Goal: Contribute content: Contribute content

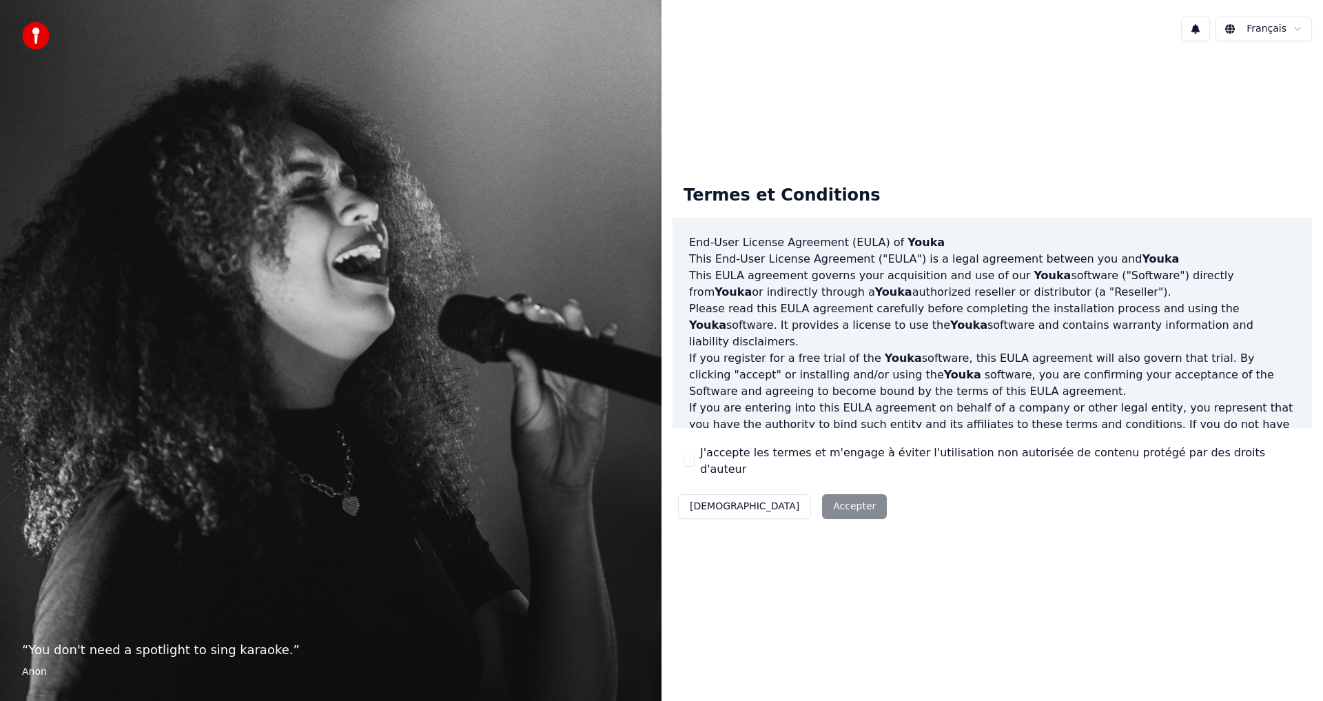
click at [781, 502] on div "Décliner Accepter" at bounding box center [783, 507] width 220 height 36
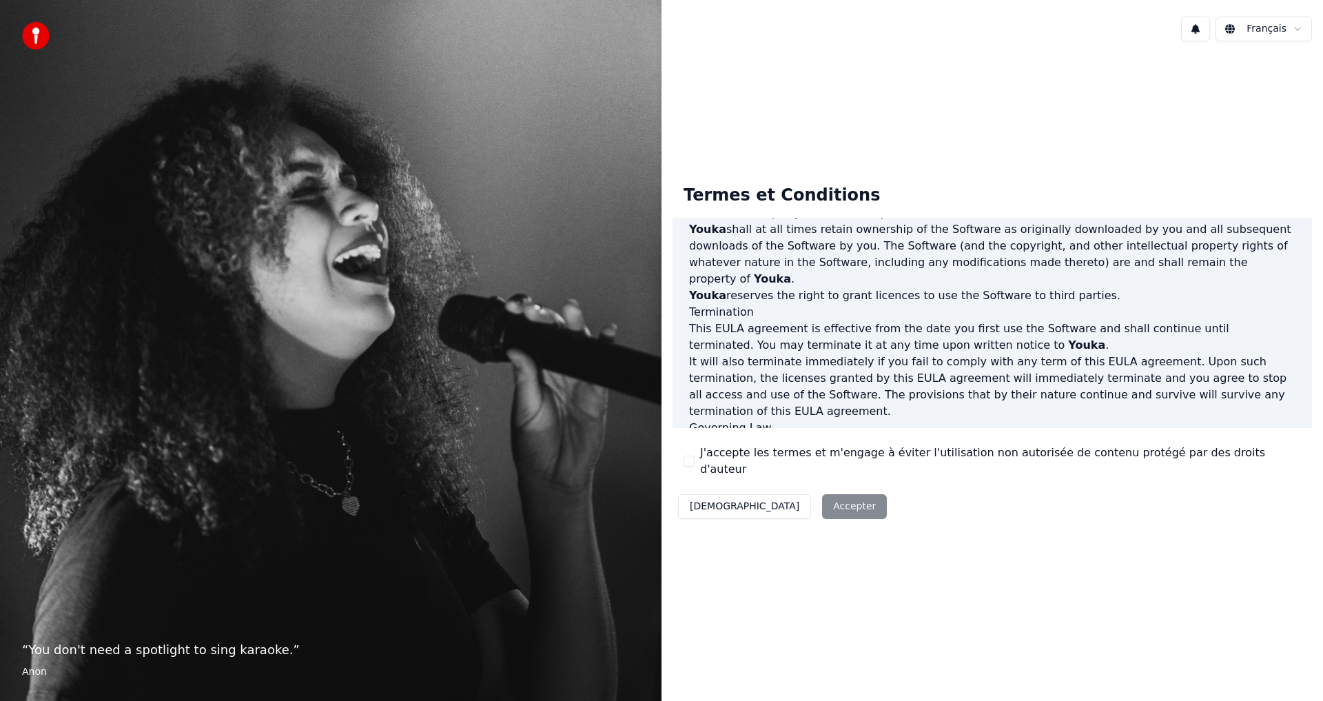
scroll to position [551, 0]
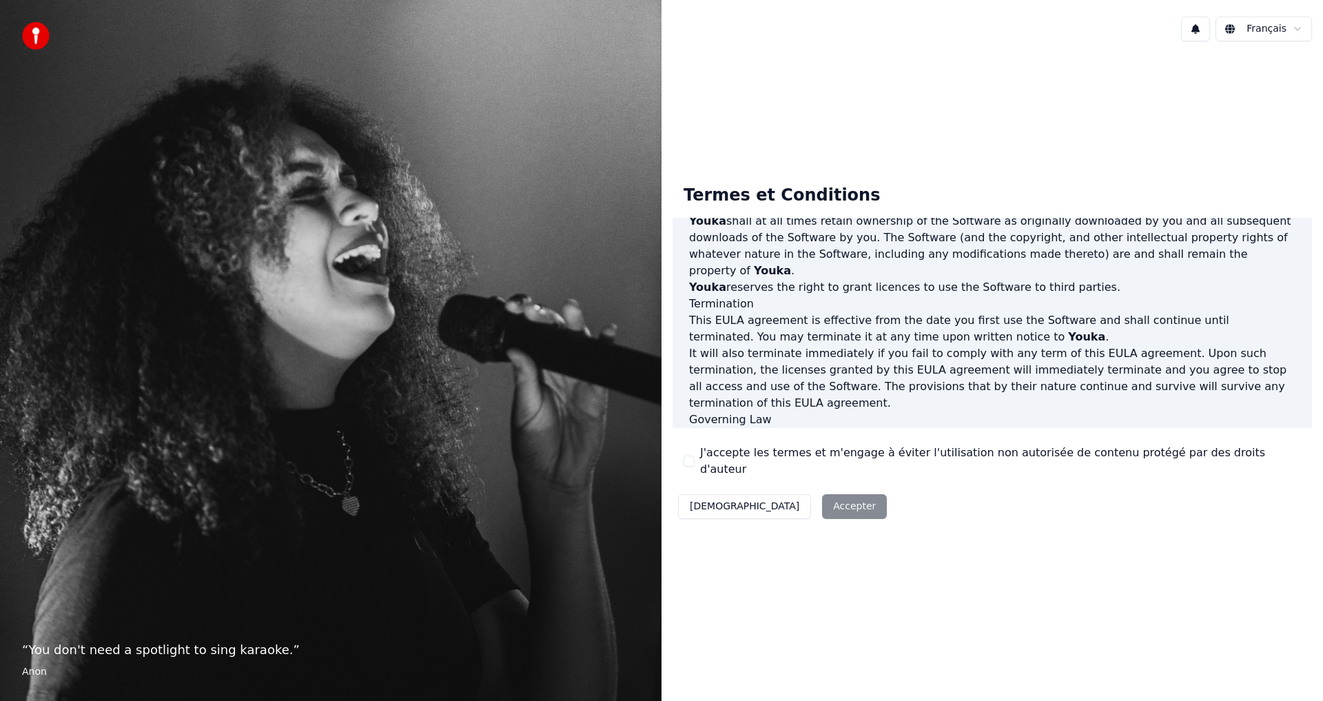
click at [804, 459] on label "J'accepte les termes et m'engage à éviter l'utilisation non autorisée de conten…" at bounding box center [1000, 461] width 601 height 33
click at [695, 459] on button "J'accepte les termes et m'engage à éviter l'utilisation non autorisée de conten…" at bounding box center [689, 461] width 11 height 11
click at [822, 496] on button "Accepter" at bounding box center [854, 506] width 65 height 25
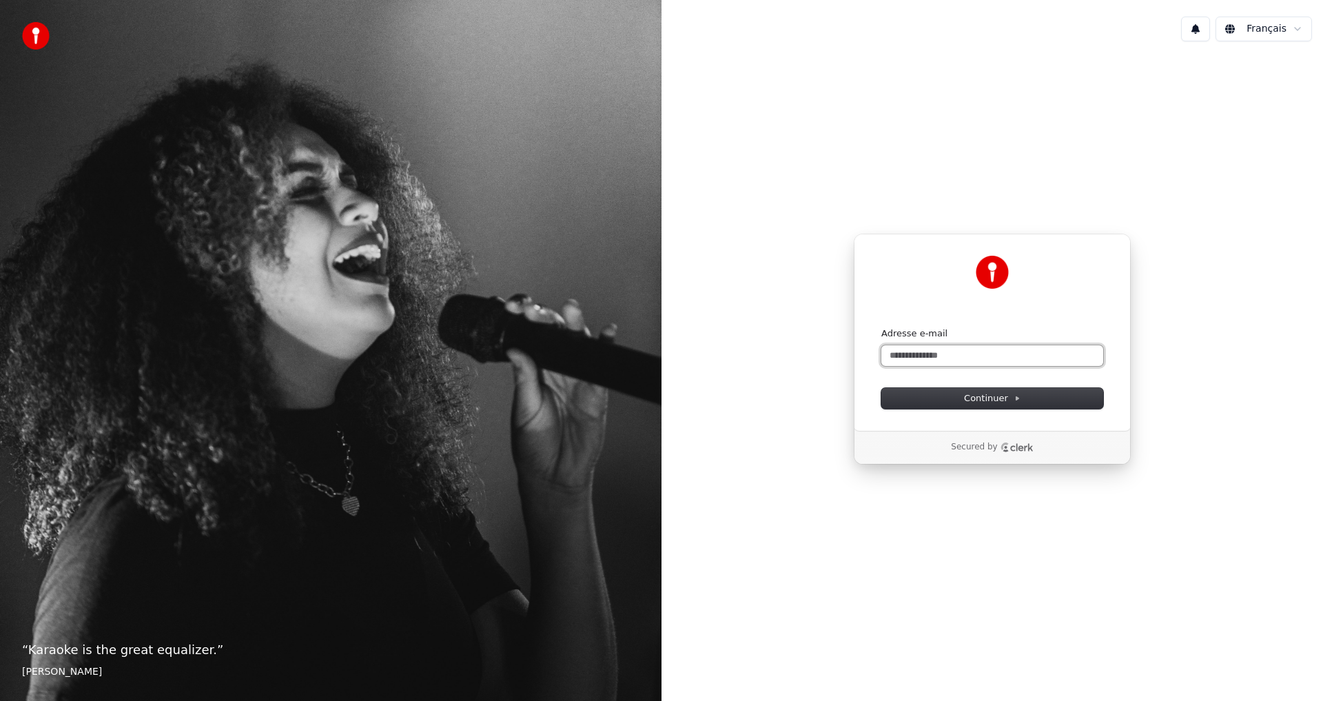
click at [934, 353] on input "Adresse e-mail" at bounding box center [992, 355] width 222 height 21
click at [1014, 395] on icon at bounding box center [1017, 398] width 7 height 7
type input "**********"
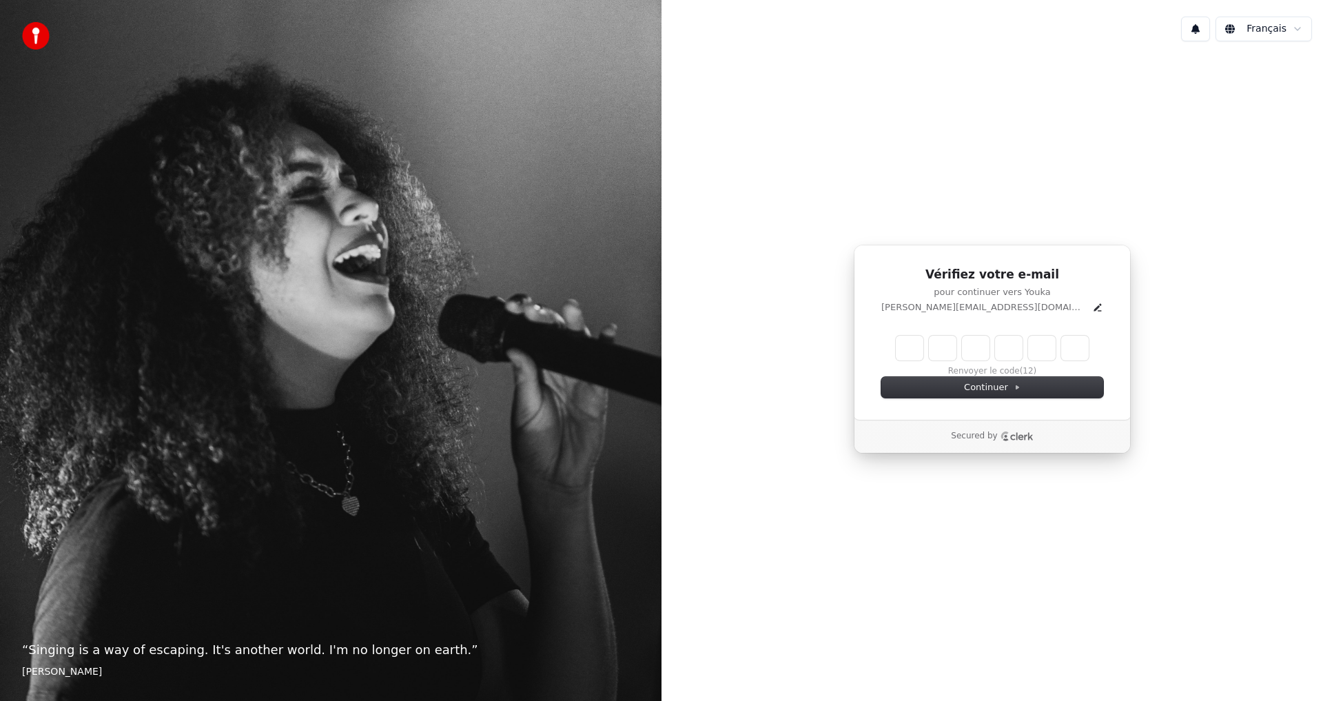
click at [910, 351] on input "Enter verification code" at bounding box center [992, 348] width 193 height 25
type input "******"
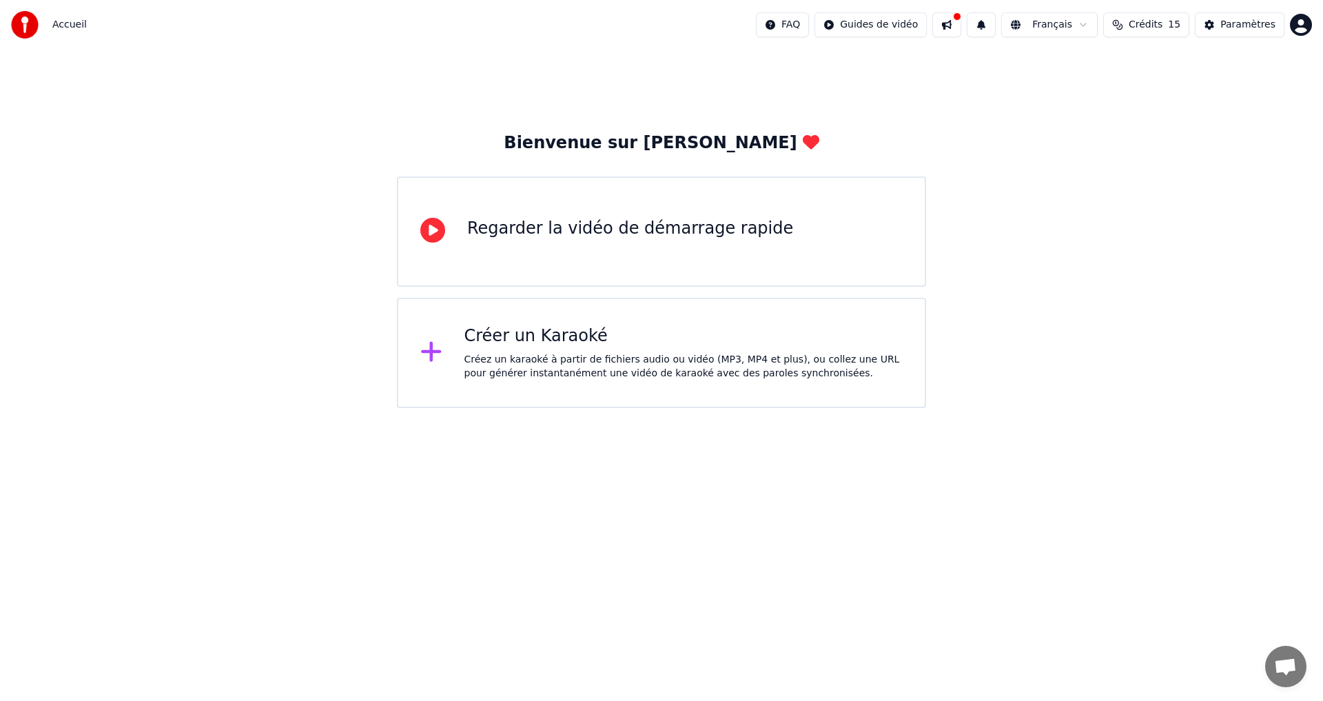
click at [429, 234] on icon at bounding box center [432, 230] width 25 height 25
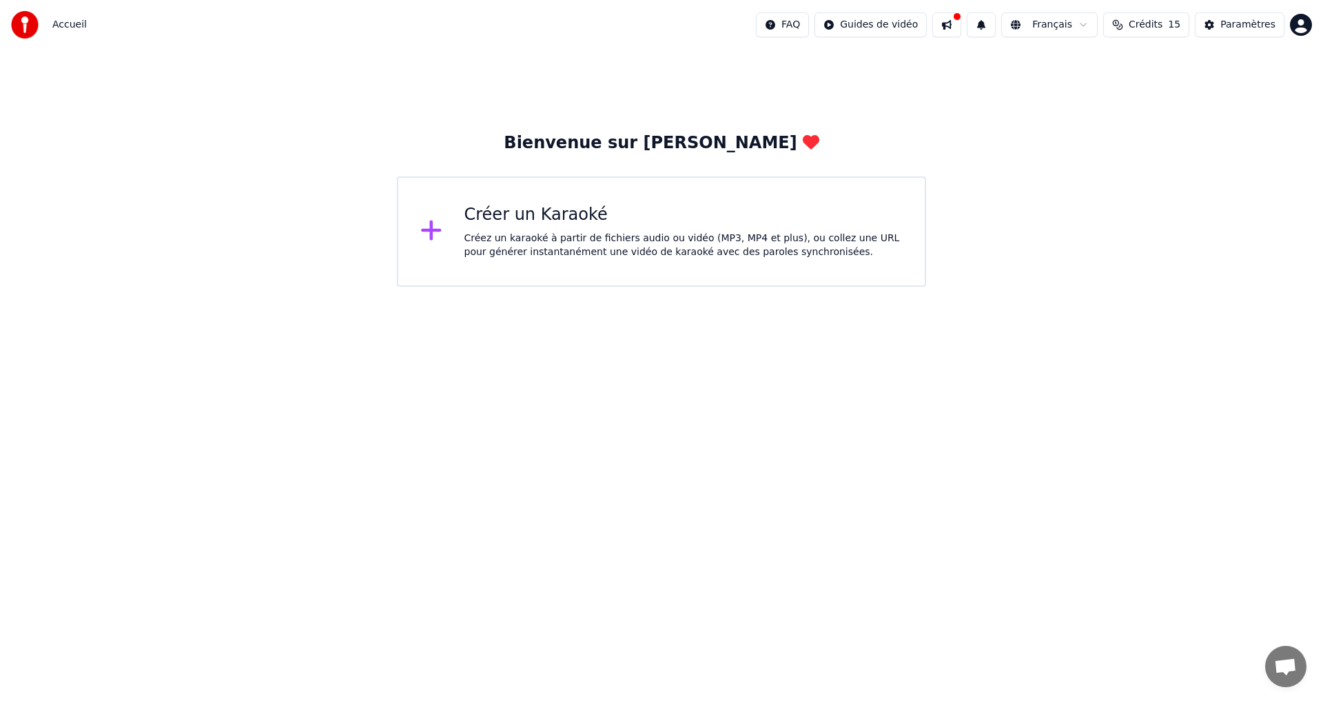
click at [431, 234] on icon at bounding box center [431, 231] width 20 height 20
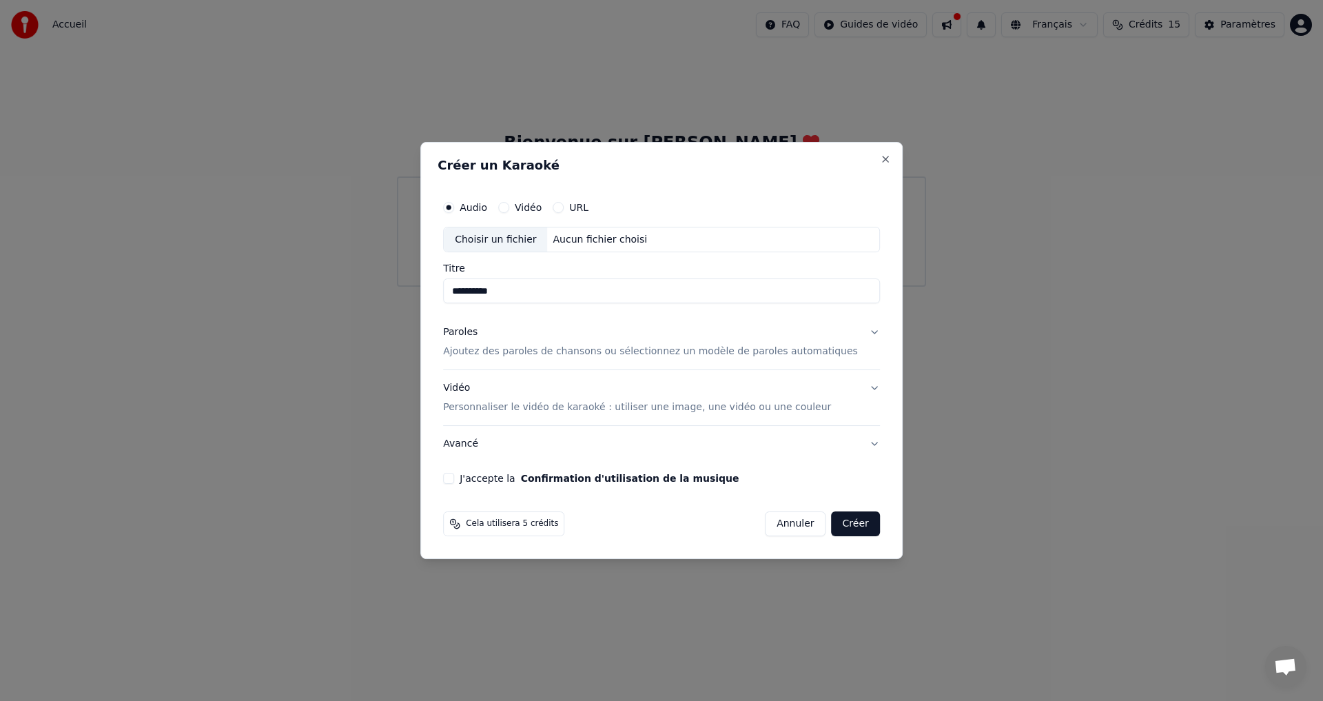
type input "**********"
click at [714, 350] on p "Ajoutez des paroles de chansons ou sélectionnez un modèle de paroles automatiqu…" at bounding box center [650, 352] width 415 height 14
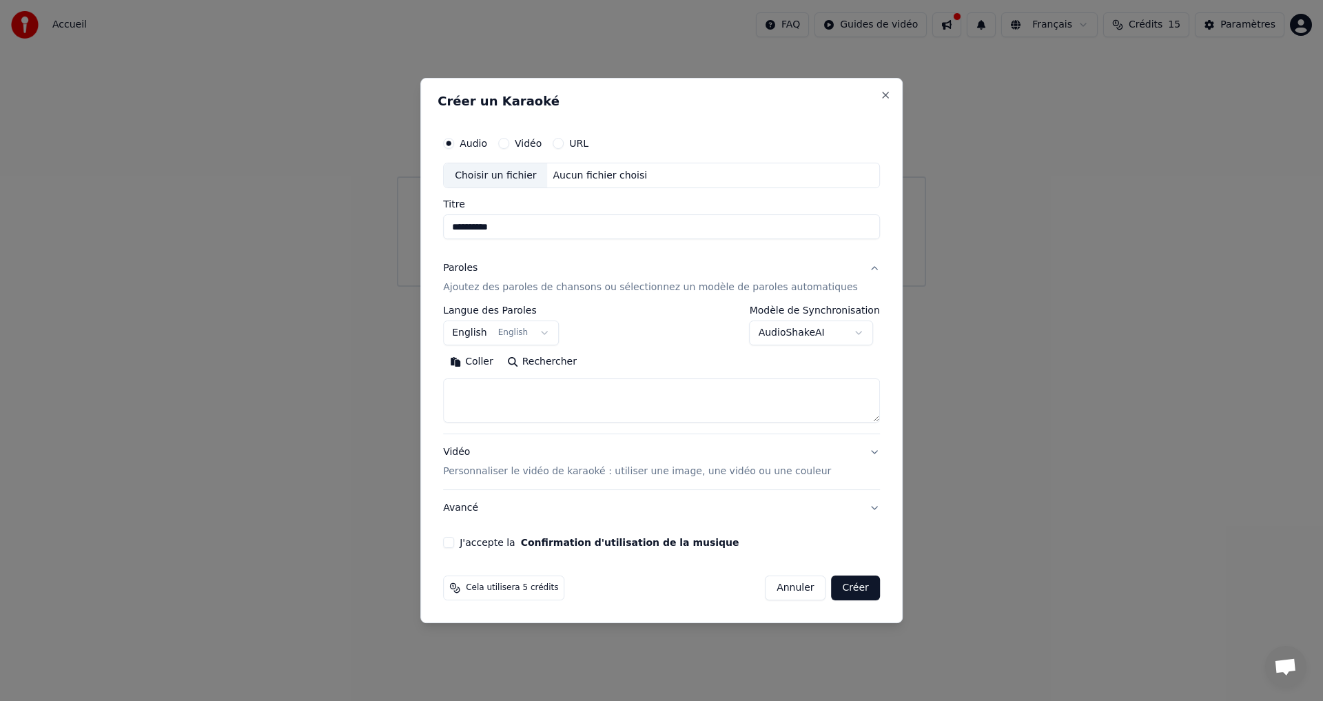
click at [564, 400] on textarea at bounding box center [661, 401] width 437 height 44
click at [558, 331] on button "English English" at bounding box center [501, 333] width 116 height 25
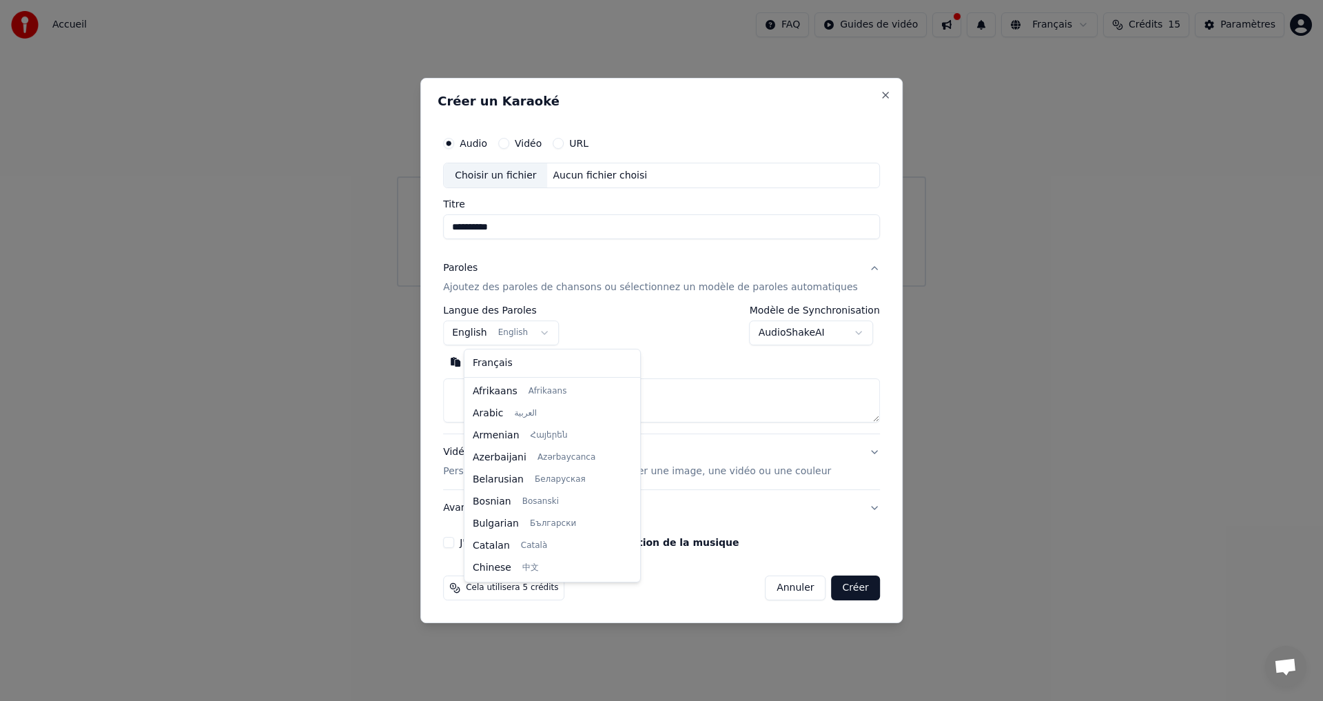
scroll to position [110, 0]
select select "**"
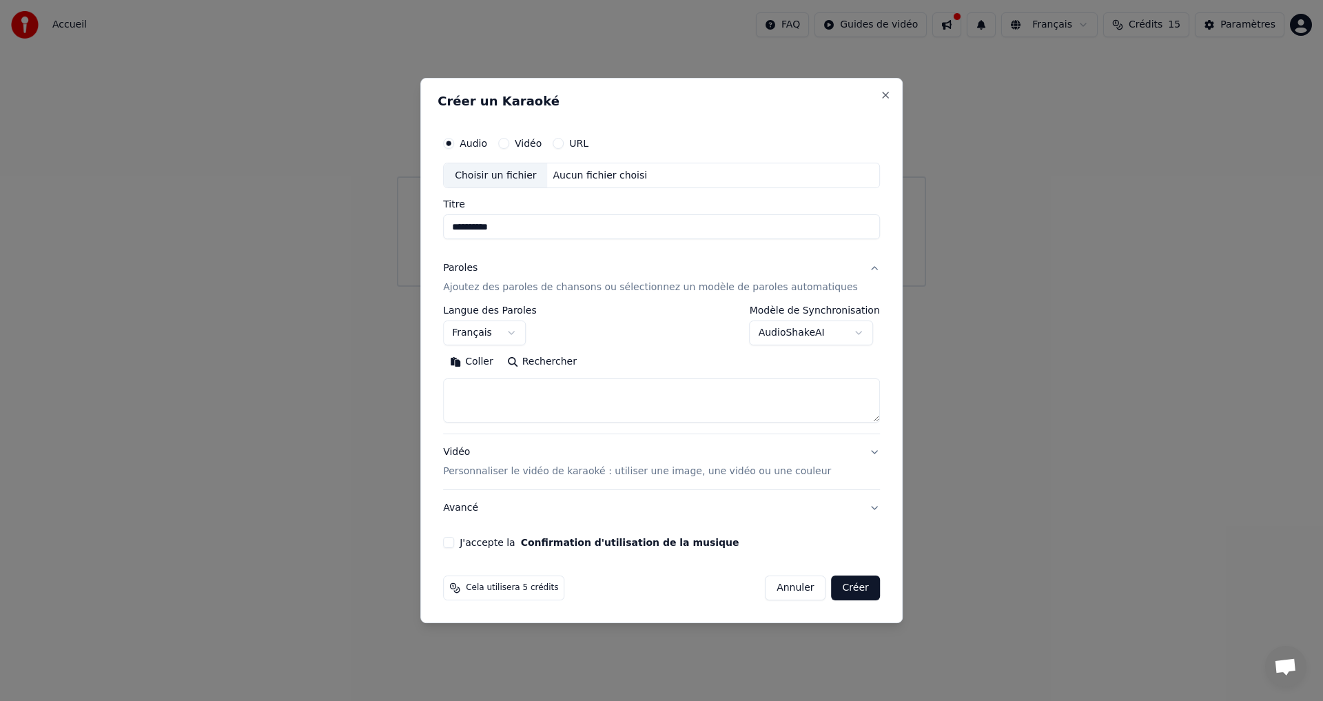
click at [501, 389] on textarea at bounding box center [661, 401] width 437 height 44
paste textarea "**********"
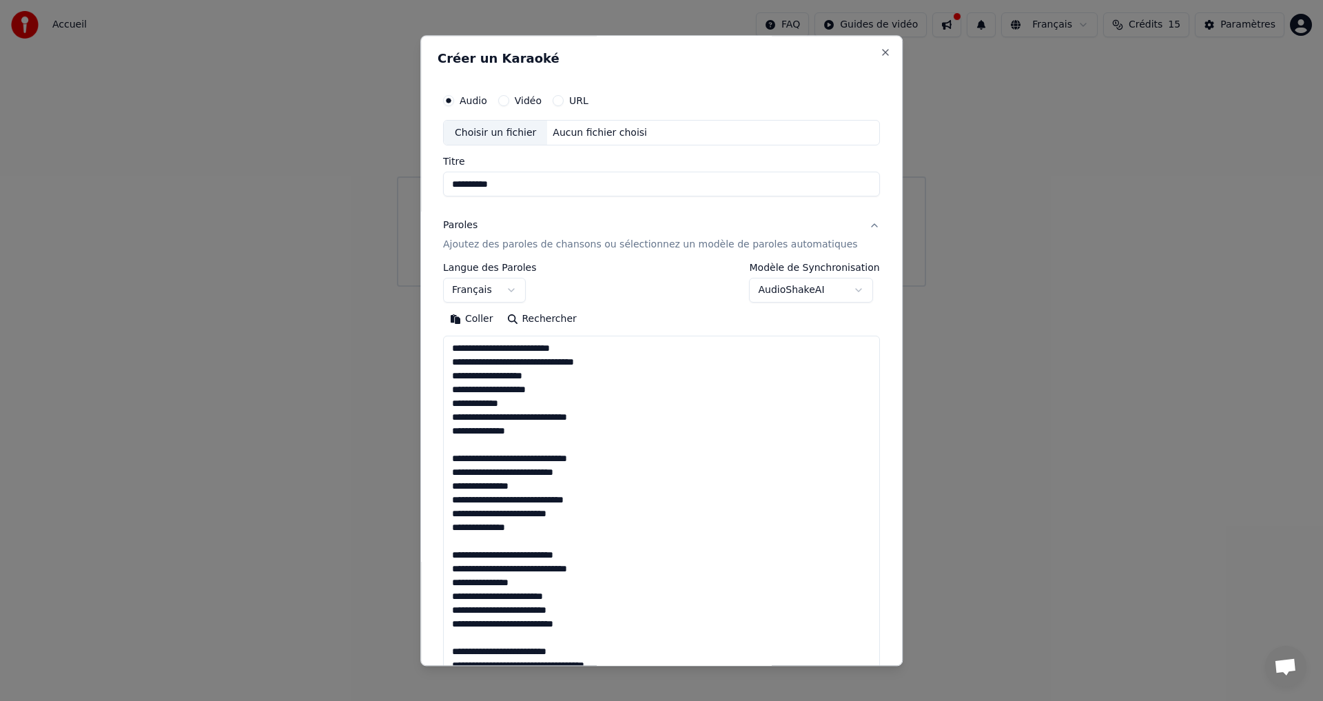
scroll to position [679, 0]
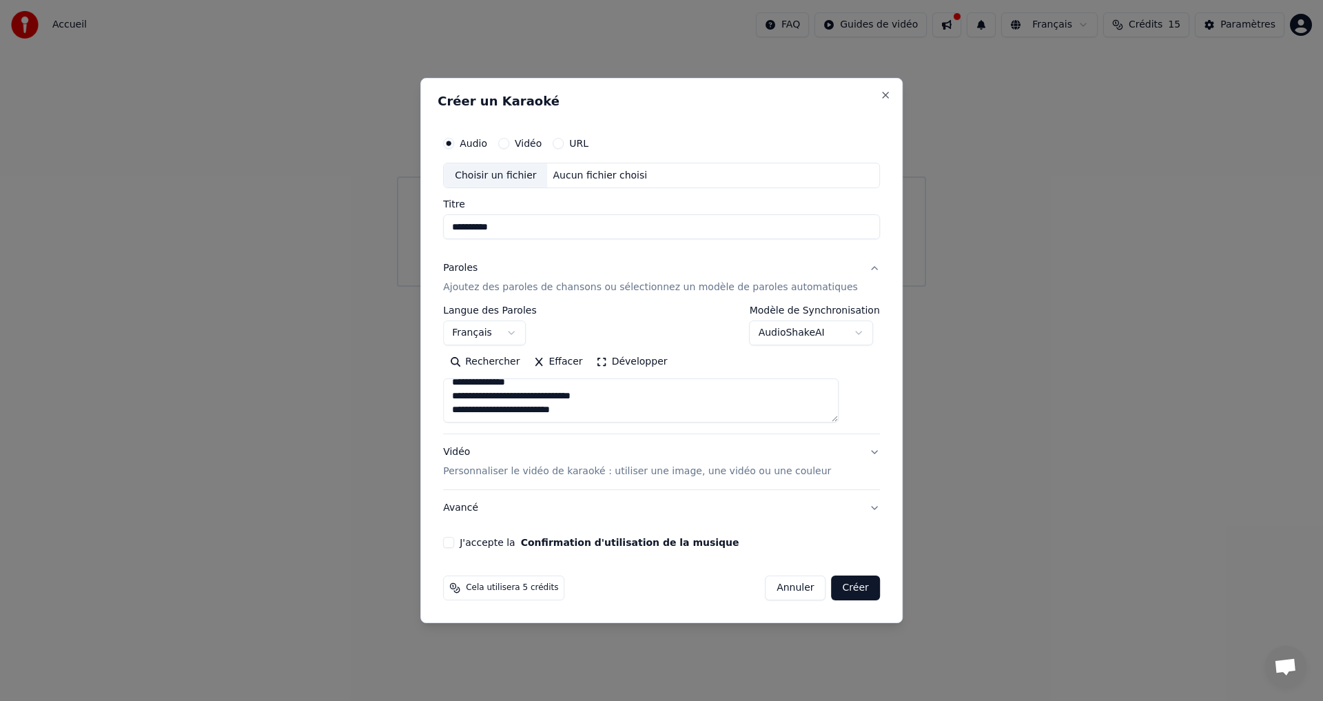
type textarea "**********"
click at [511, 179] on div "Choisir un fichier" at bounding box center [495, 175] width 103 height 25
type input "**********"
drag, startPoint x: 853, startPoint y: 508, endPoint x: 734, endPoint y: 551, distance: 126.0
click at [852, 551] on div "**********" at bounding box center [662, 339] width 448 height 430
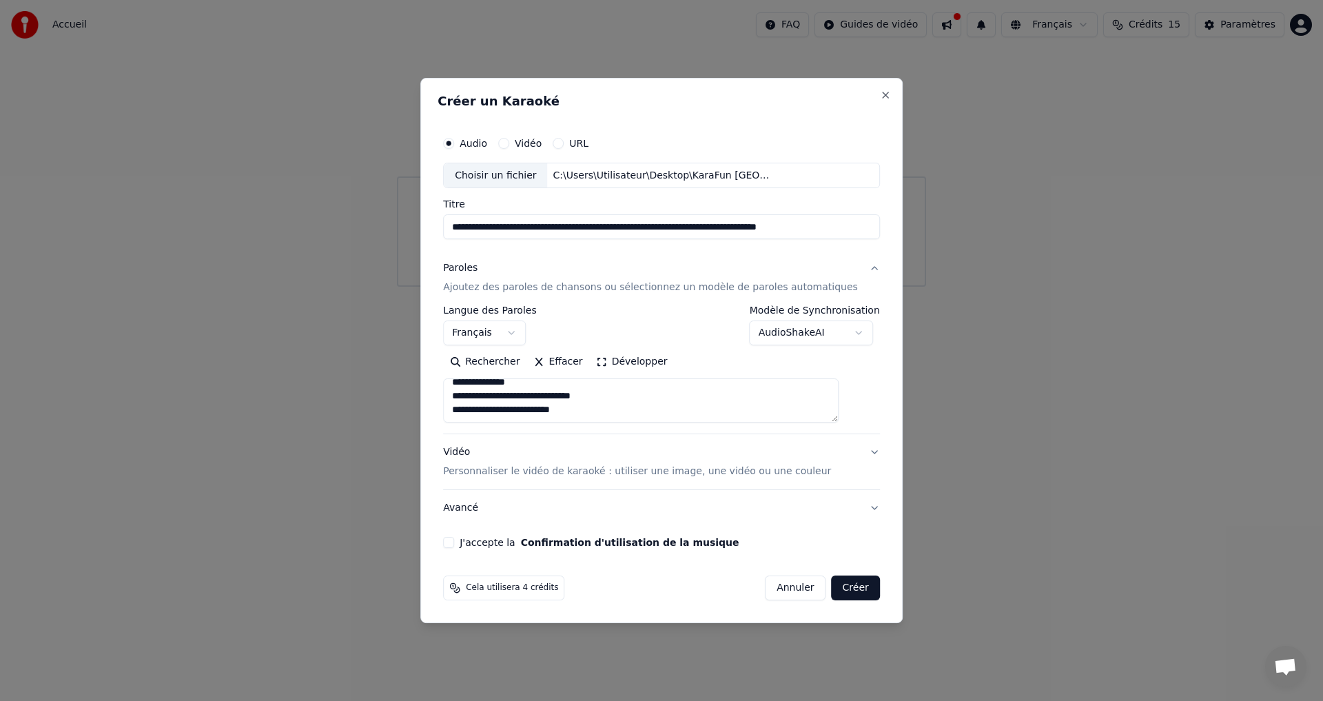
click at [454, 537] on button "J'accepte la Confirmation d'utilisation de la musique" at bounding box center [448, 542] width 11 height 11
click at [832, 582] on button "Créer" at bounding box center [856, 587] width 48 height 25
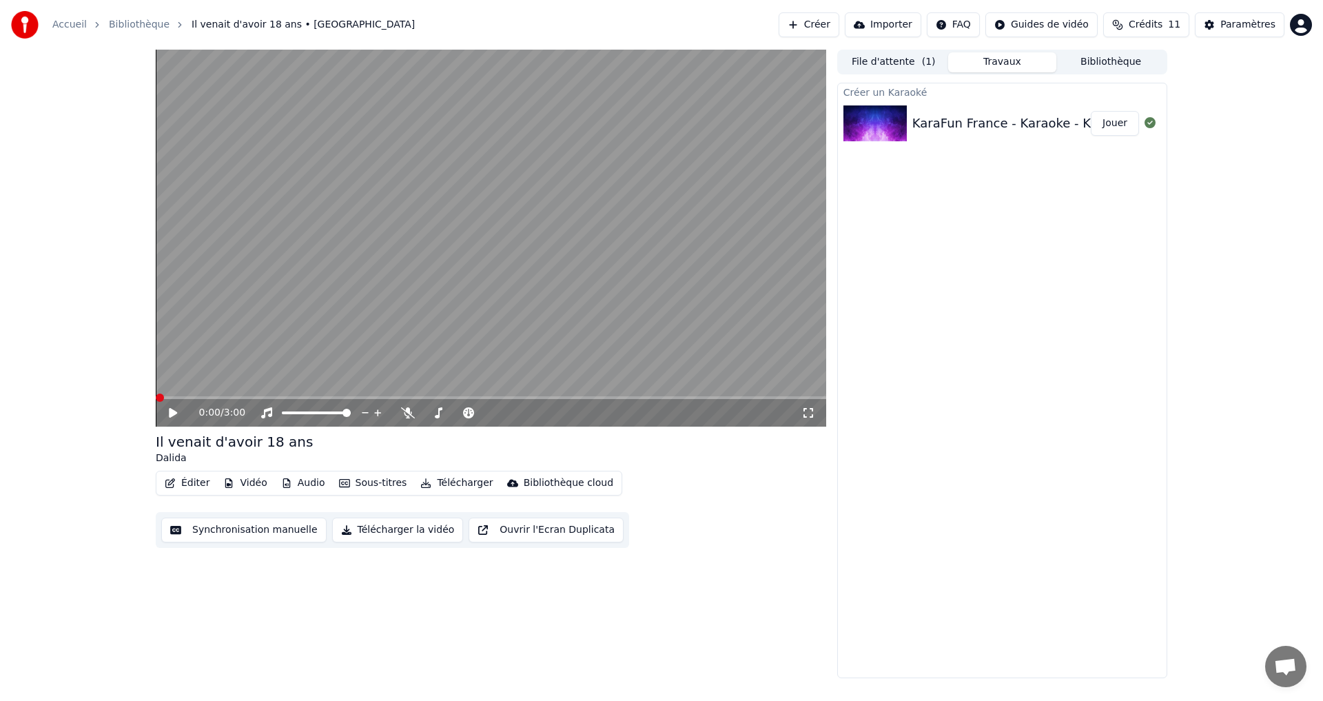
click at [156, 394] on span at bounding box center [160, 398] width 8 height 8
click at [169, 416] on icon at bounding box center [183, 412] width 32 height 11
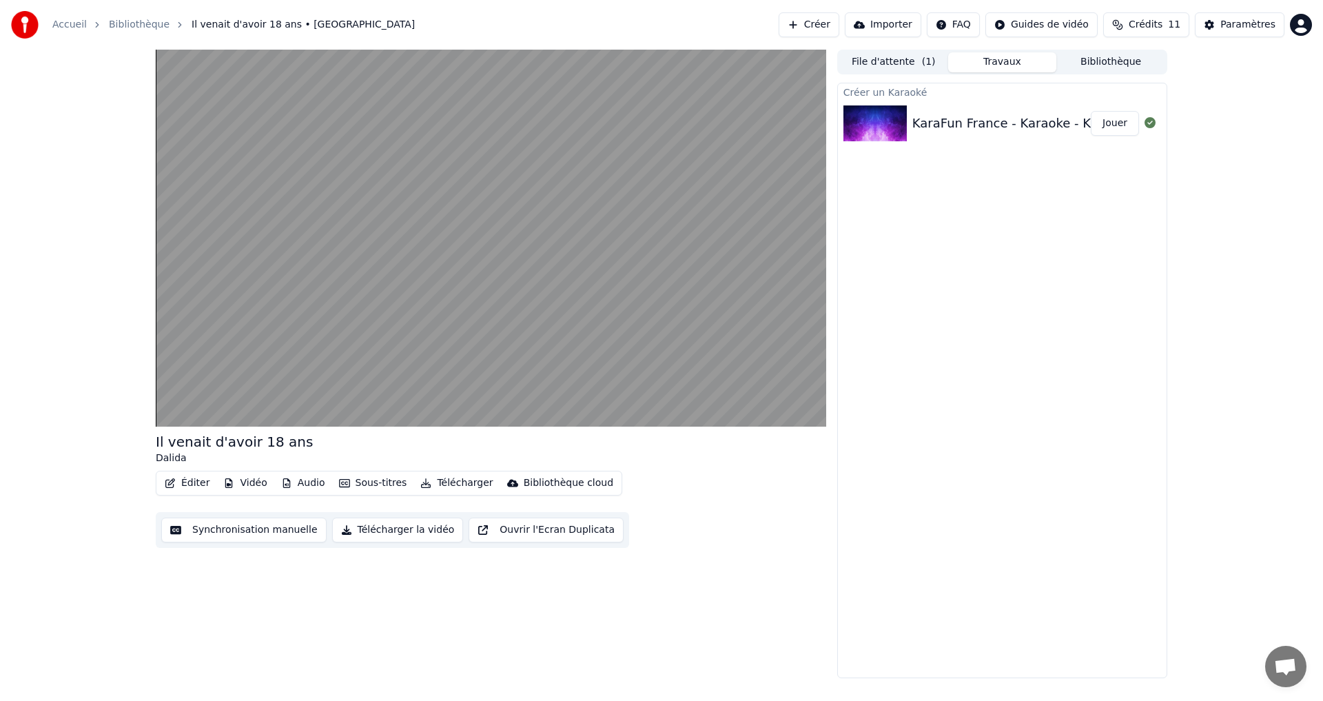
click at [269, 531] on button "Synchronisation manuelle" at bounding box center [243, 530] width 165 height 25
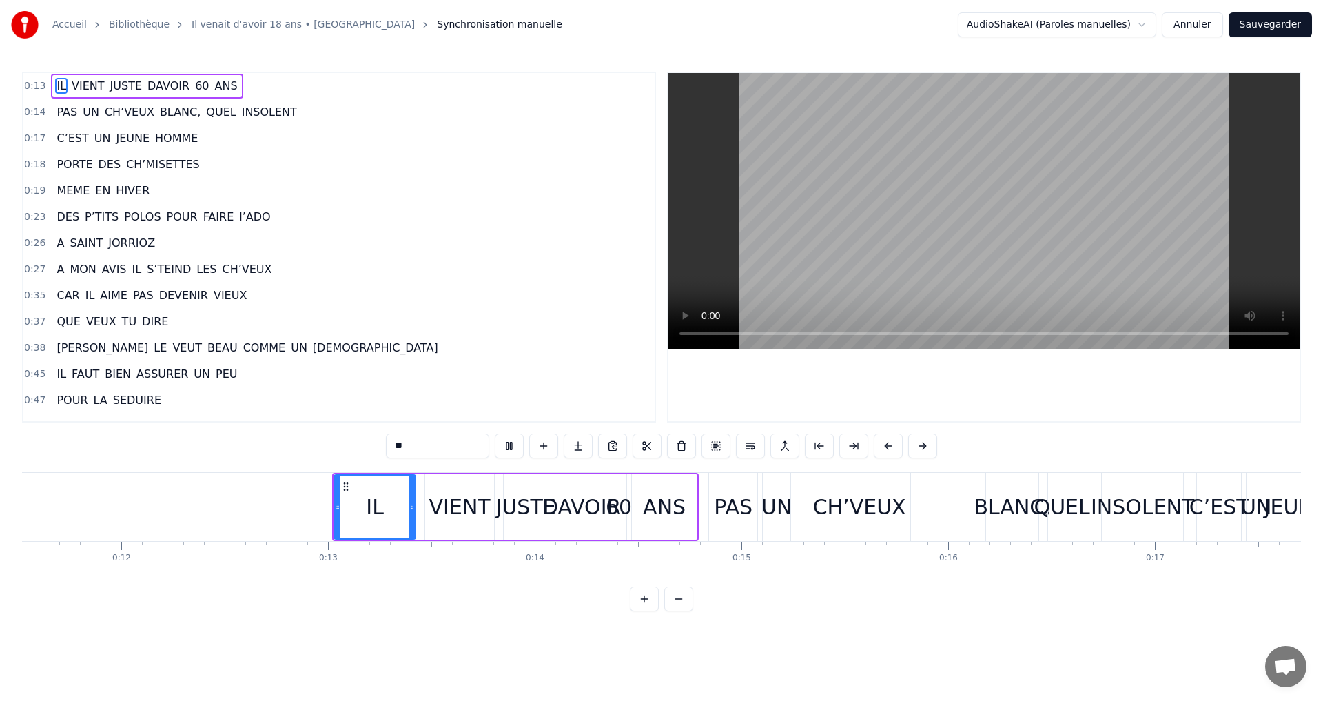
scroll to position [0, 2596]
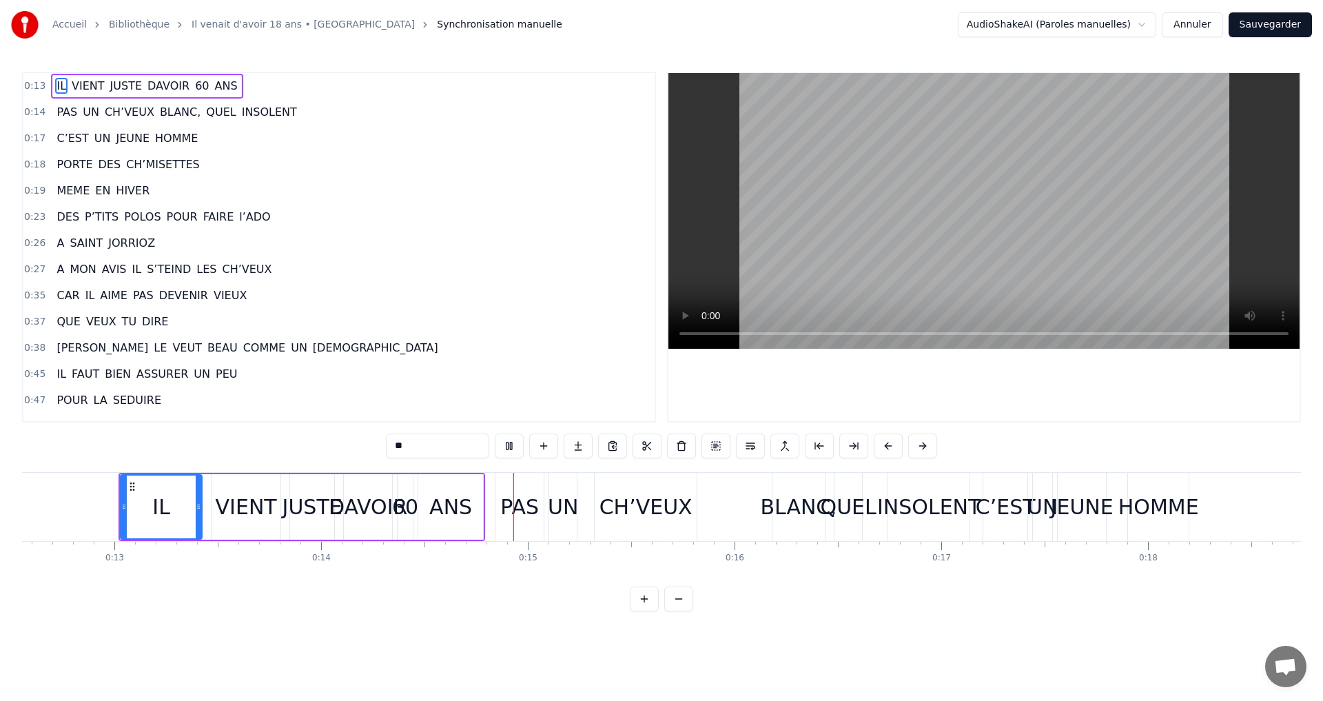
click at [478, 516] on div "ANS" at bounding box center [450, 506] width 65 height 65
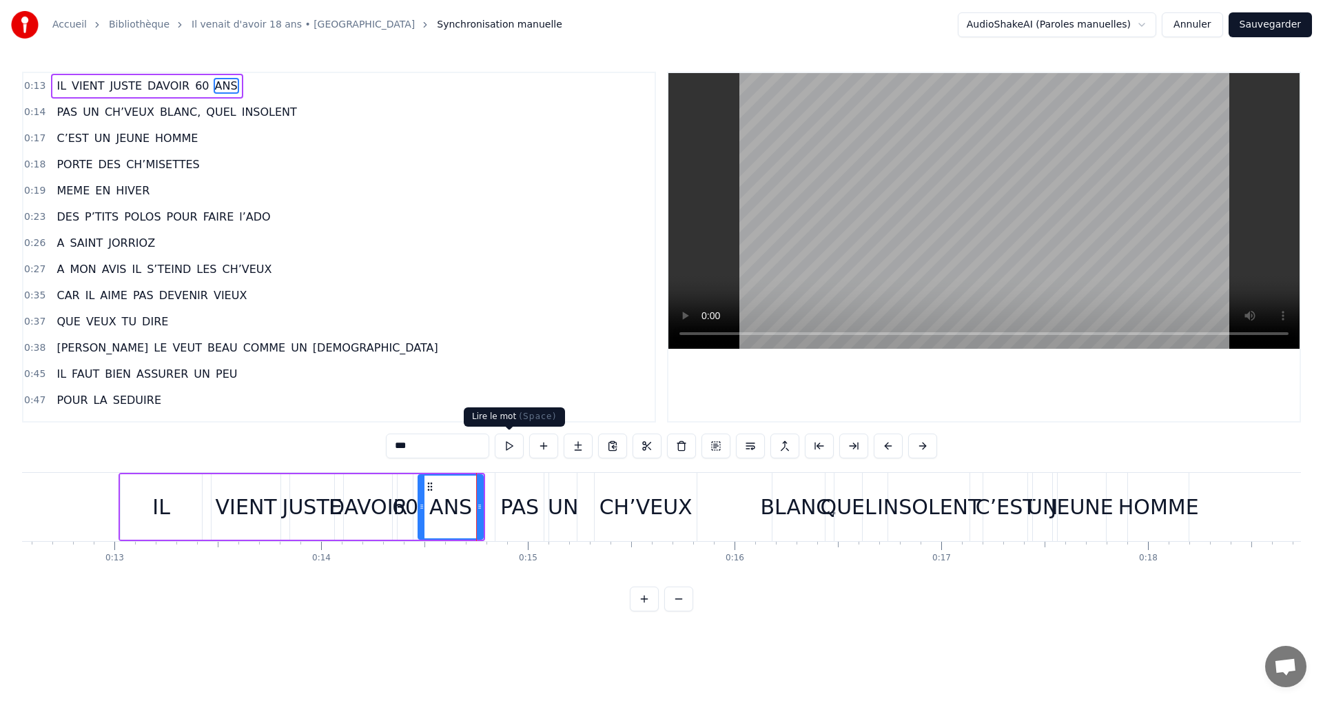
click at [509, 447] on button at bounding box center [509, 446] width 29 height 25
click at [507, 443] on button at bounding box center [509, 446] width 29 height 25
click at [516, 504] on div "PAS" at bounding box center [519, 506] width 39 height 31
type input "***"
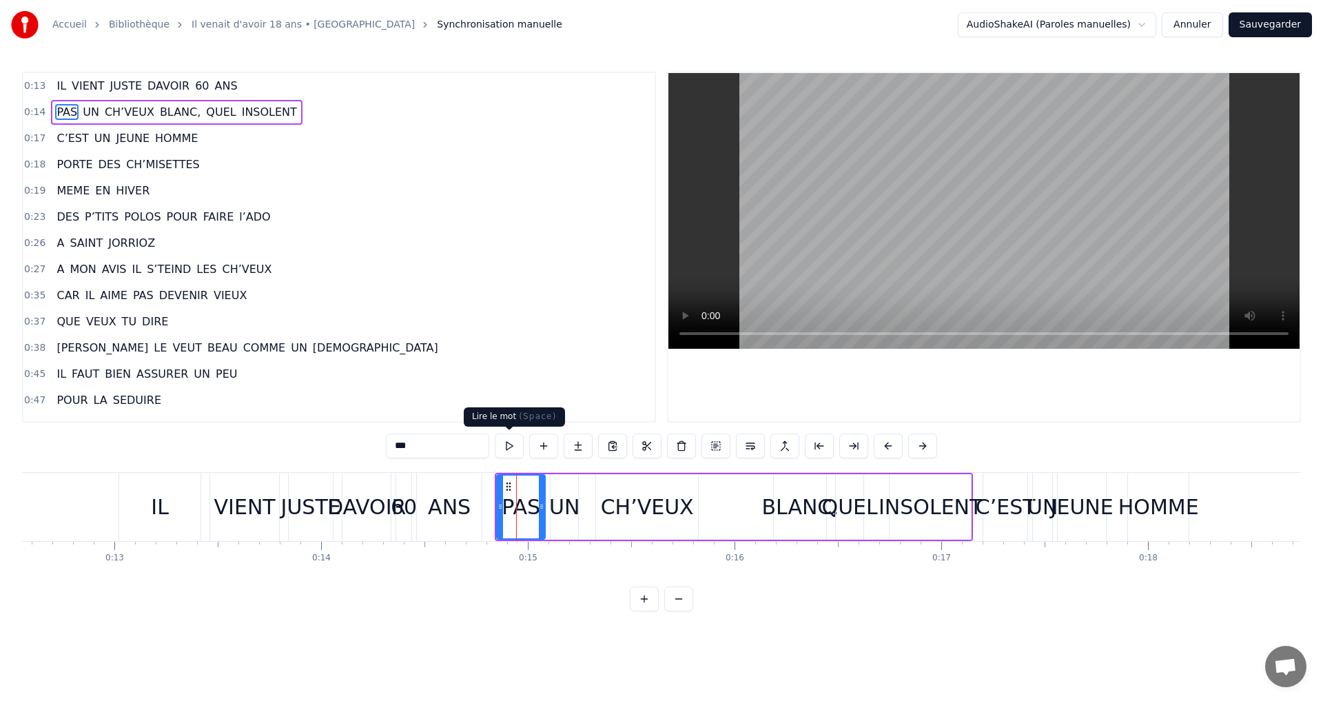
click at [507, 447] on button at bounding box center [509, 446] width 29 height 25
drag, startPoint x: 501, startPoint y: 509, endPoint x: 589, endPoint y: 512, distance: 88.3
click at [589, 512] on div "PAS UN CH’VEUX BLANC, QUEL INSOLENT" at bounding box center [734, 507] width 478 height 68
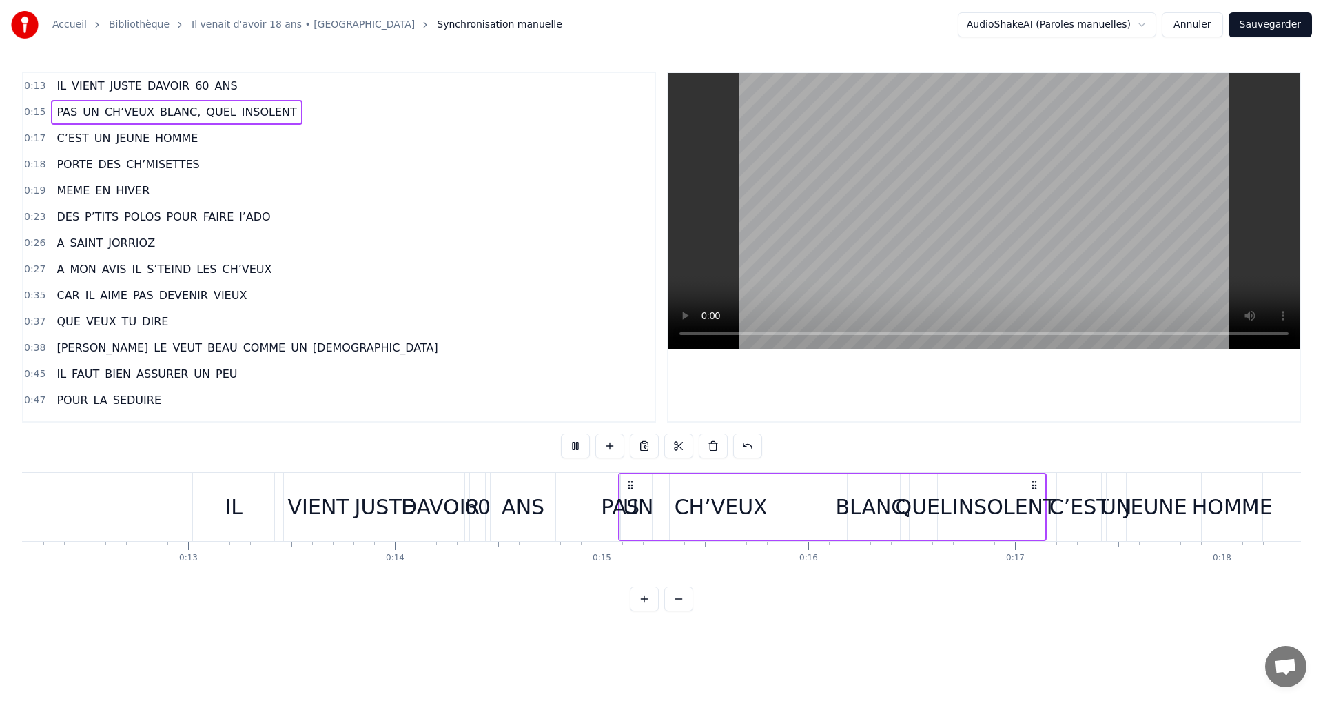
scroll to position [0, 2571]
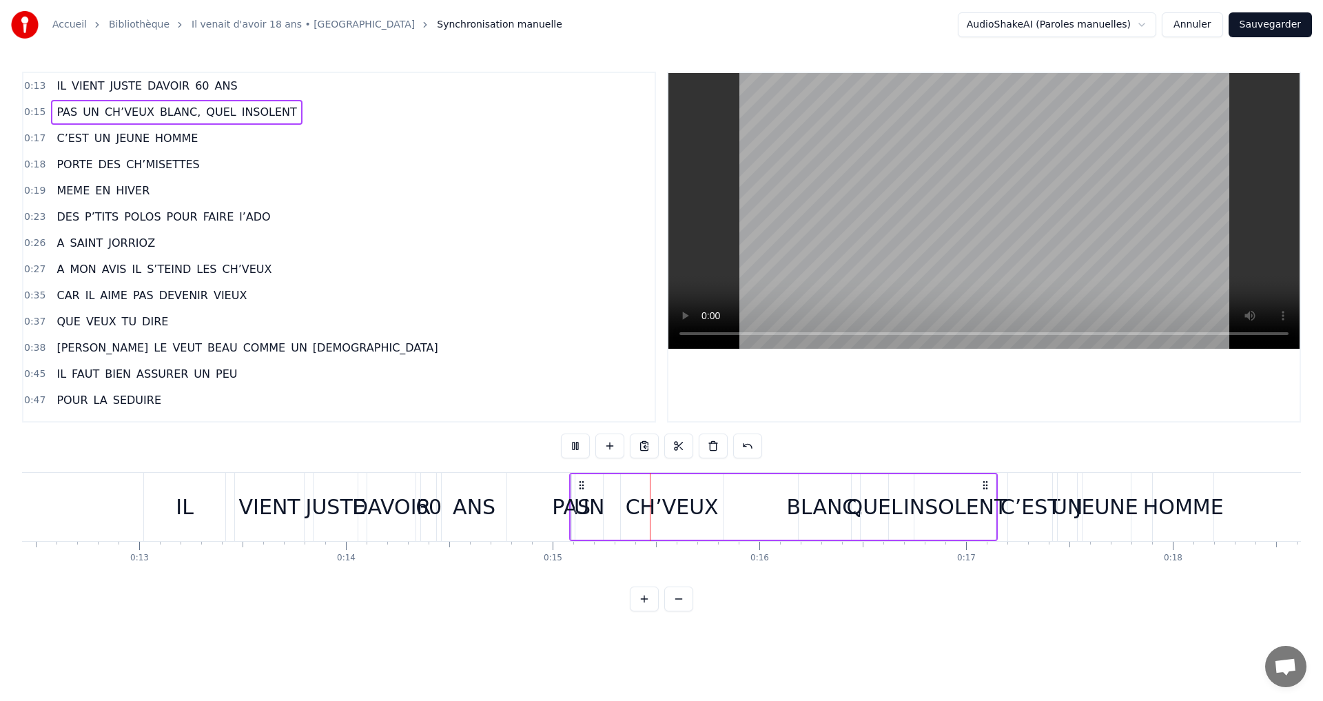
click at [921, 367] on div at bounding box center [984, 247] width 631 height 348
drag, startPoint x: 583, startPoint y: 522, endPoint x: 713, endPoint y: 521, distance: 130.3
click at [713, 521] on div "PAS UN CH’VEUX BLANC, QUEL INSOLENT" at bounding box center [783, 507] width 429 height 68
drag, startPoint x: 571, startPoint y: 521, endPoint x: 714, endPoint y: 537, distance: 144.2
click at [714, 537] on div "PAS UN CH’VEUX BLANC, QUEL INSOLENT" at bounding box center [783, 507] width 429 height 68
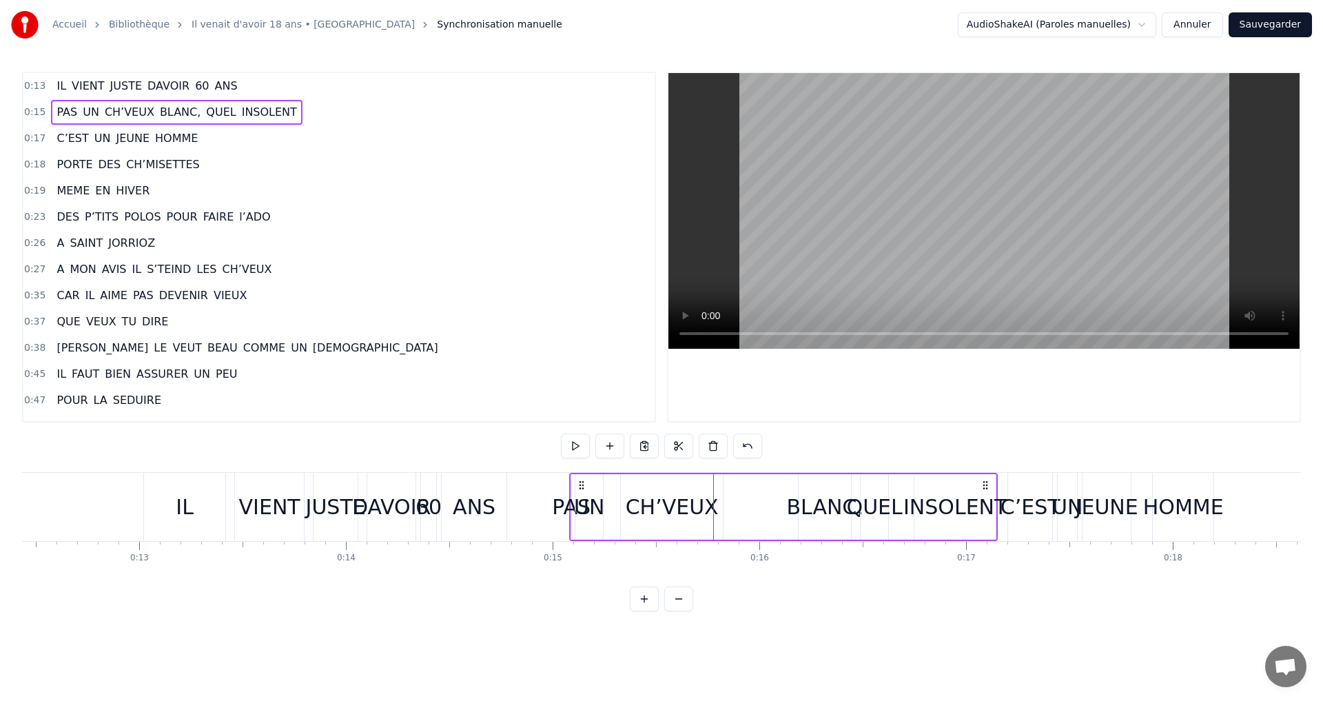
drag, startPoint x: 585, startPoint y: 527, endPoint x: 691, endPoint y: 533, distance: 106.3
click at [691, 533] on div "PAS UN CH’VEUX BLANC, QUEL INSOLENT" at bounding box center [783, 507] width 429 height 68
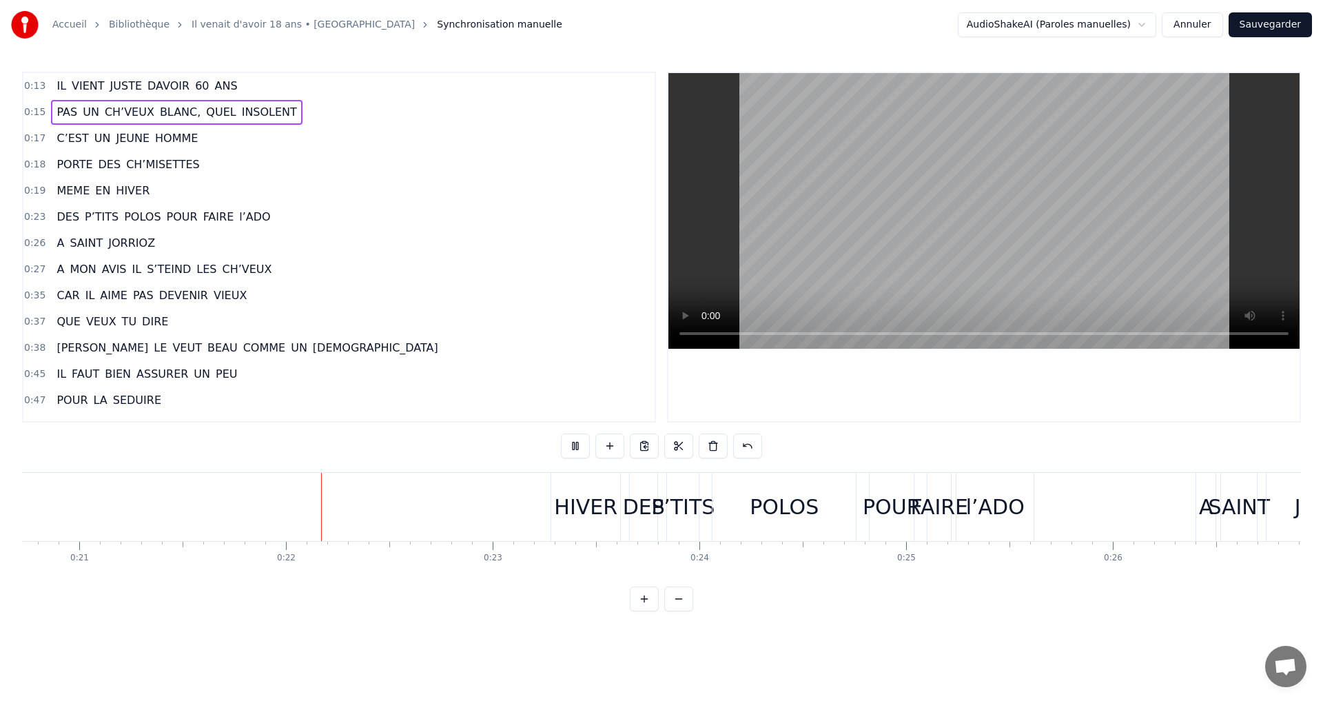
scroll to position [0, 4374]
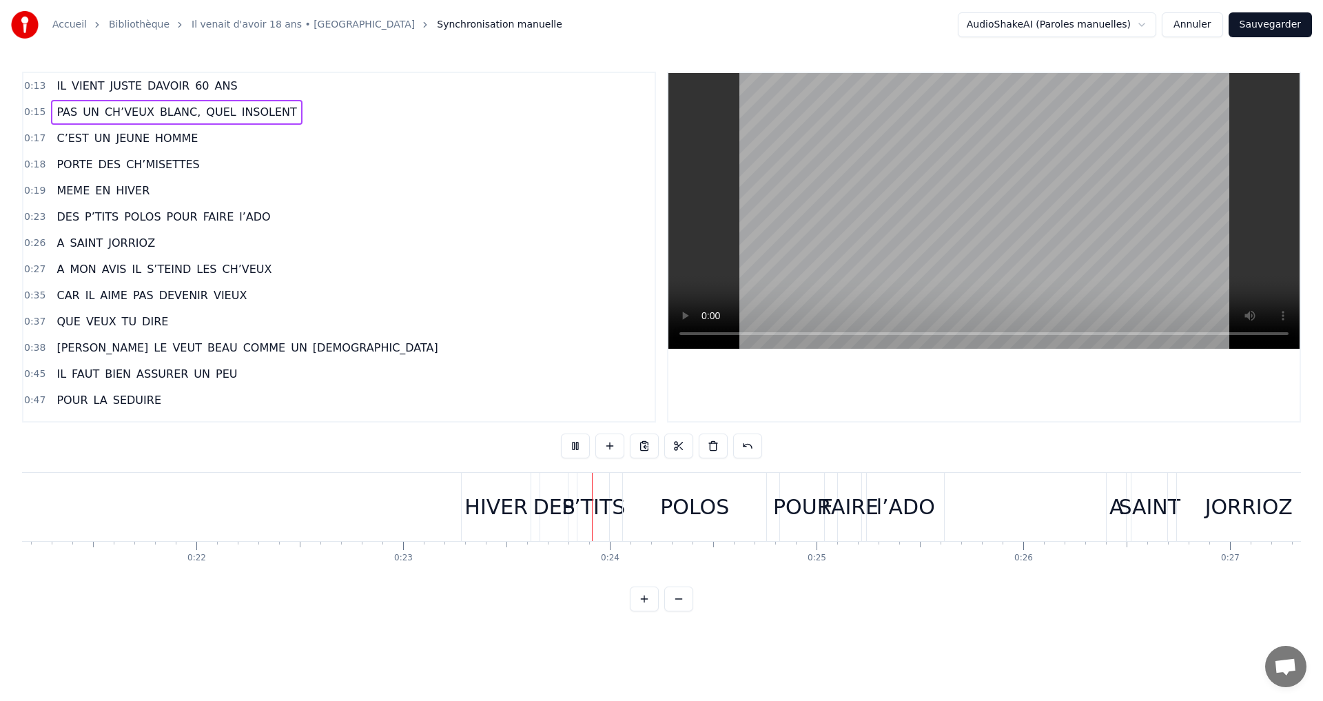
click at [1202, 30] on button "Annuler" at bounding box center [1192, 24] width 61 height 25
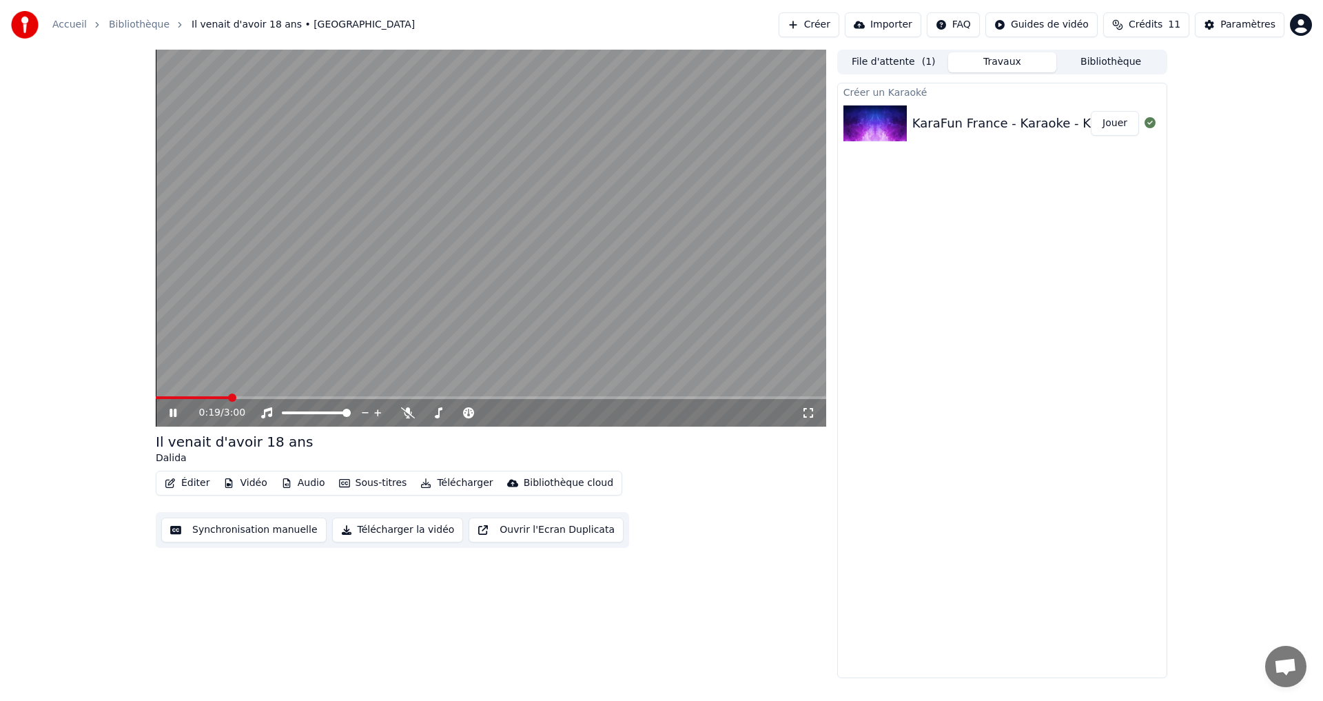
click at [722, 455] on div "Il venait d'avoir 18 ans Dalida" at bounding box center [491, 448] width 671 height 33
click at [174, 409] on icon at bounding box center [183, 412] width 32 height 11
click at [839, 28] on button "Créer" at bounding box center [809, 24] width 61 height 25
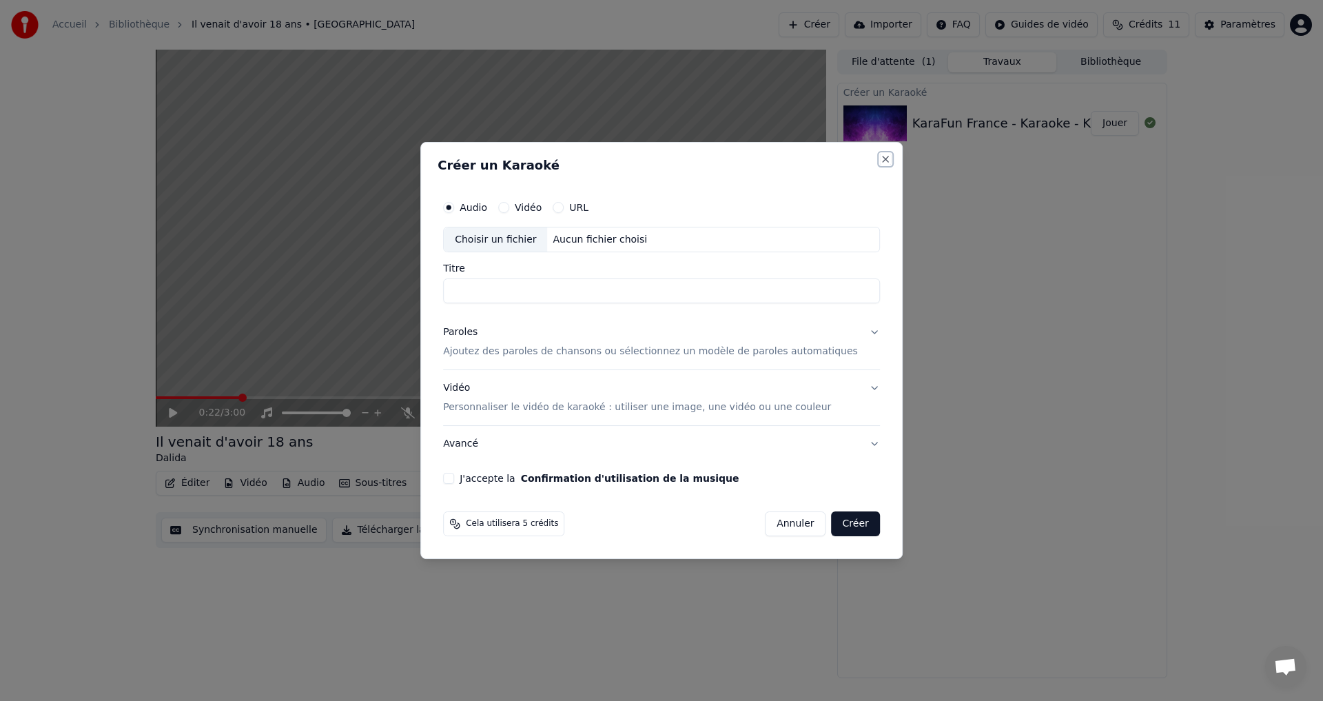
click at [880, 158] on button "Close" at bounding box center [885, 159] width 11 height 11
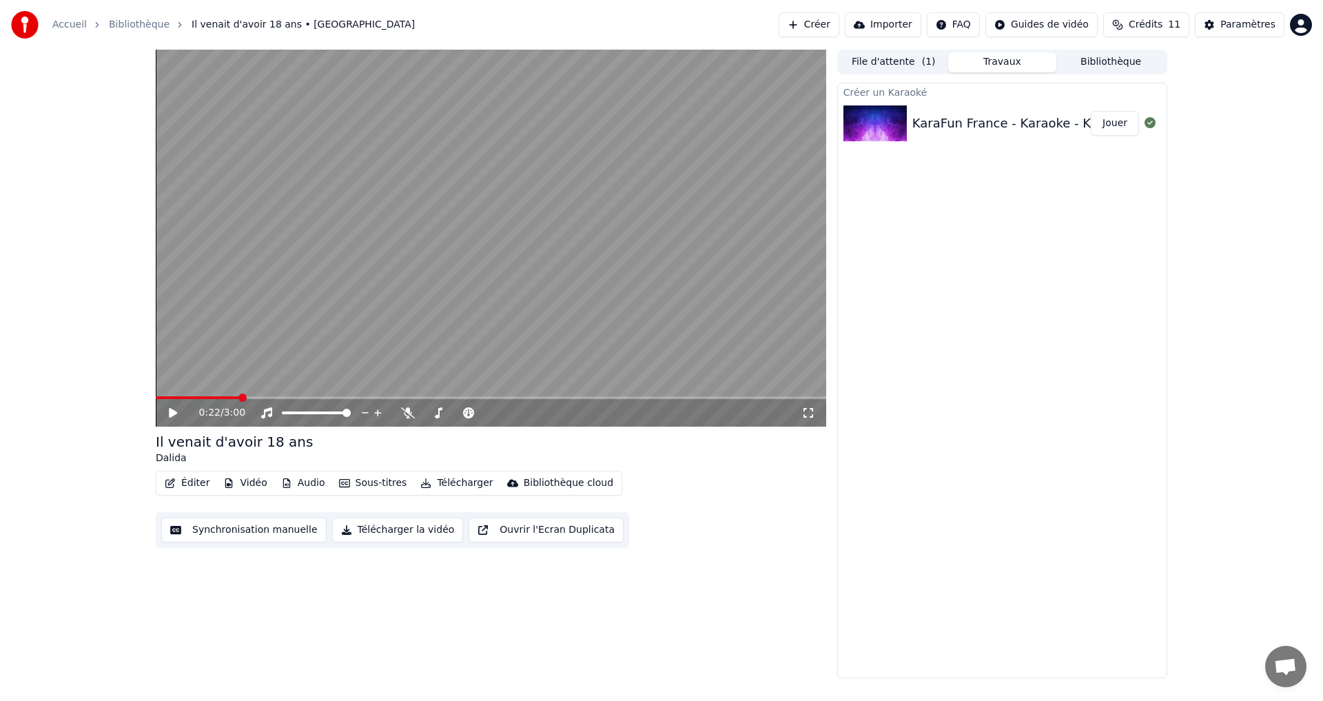
click at [915, 63] on button "File d'attente ( 1 )" at bounding box center [893, 62] width 109 height 20
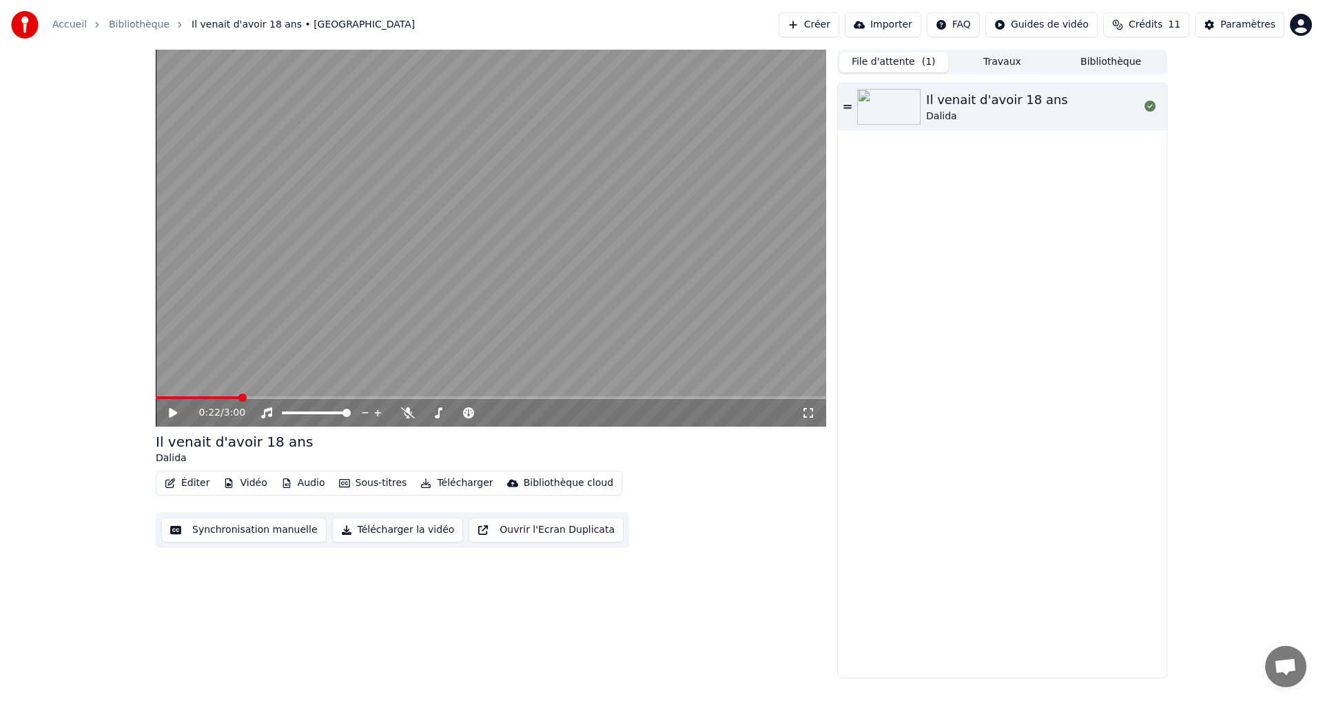
click at [845, 108] on icon at bounding box center [848, 106] width 8 height 3
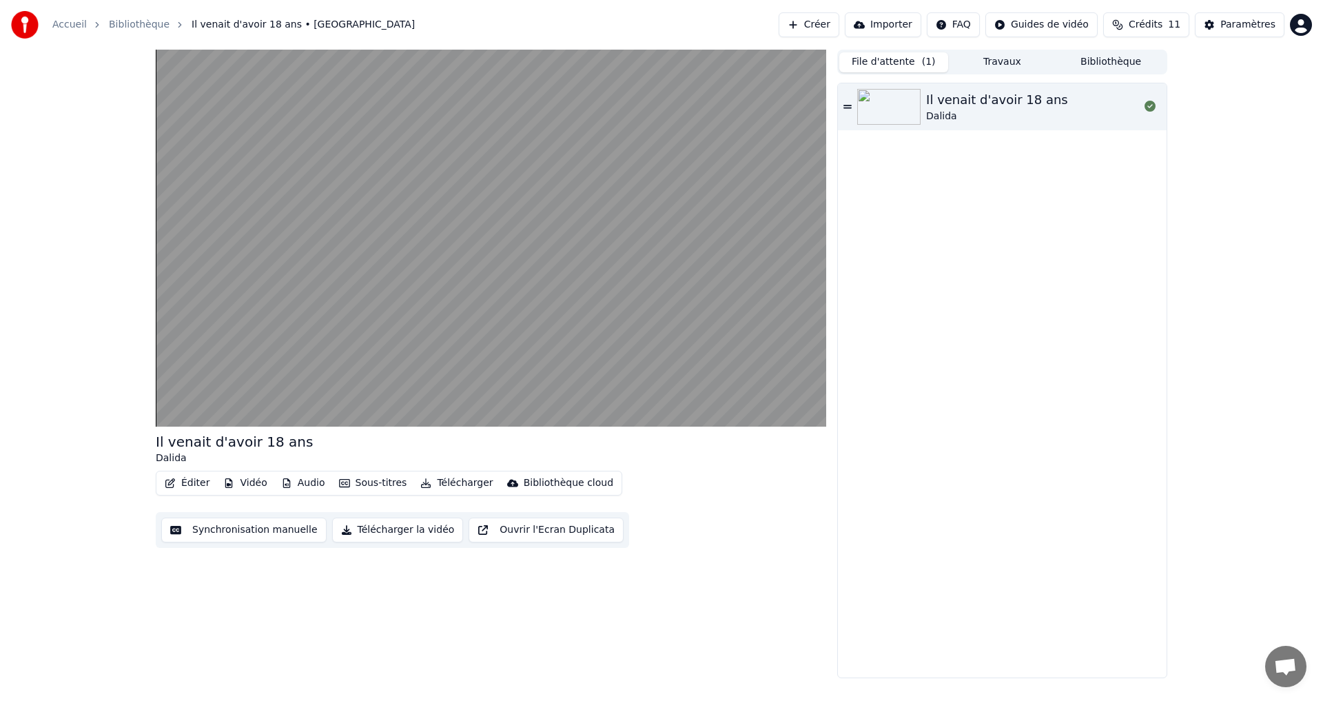
click at [846, 108] on icon at bounding box center [848, 106] width 8 height 3
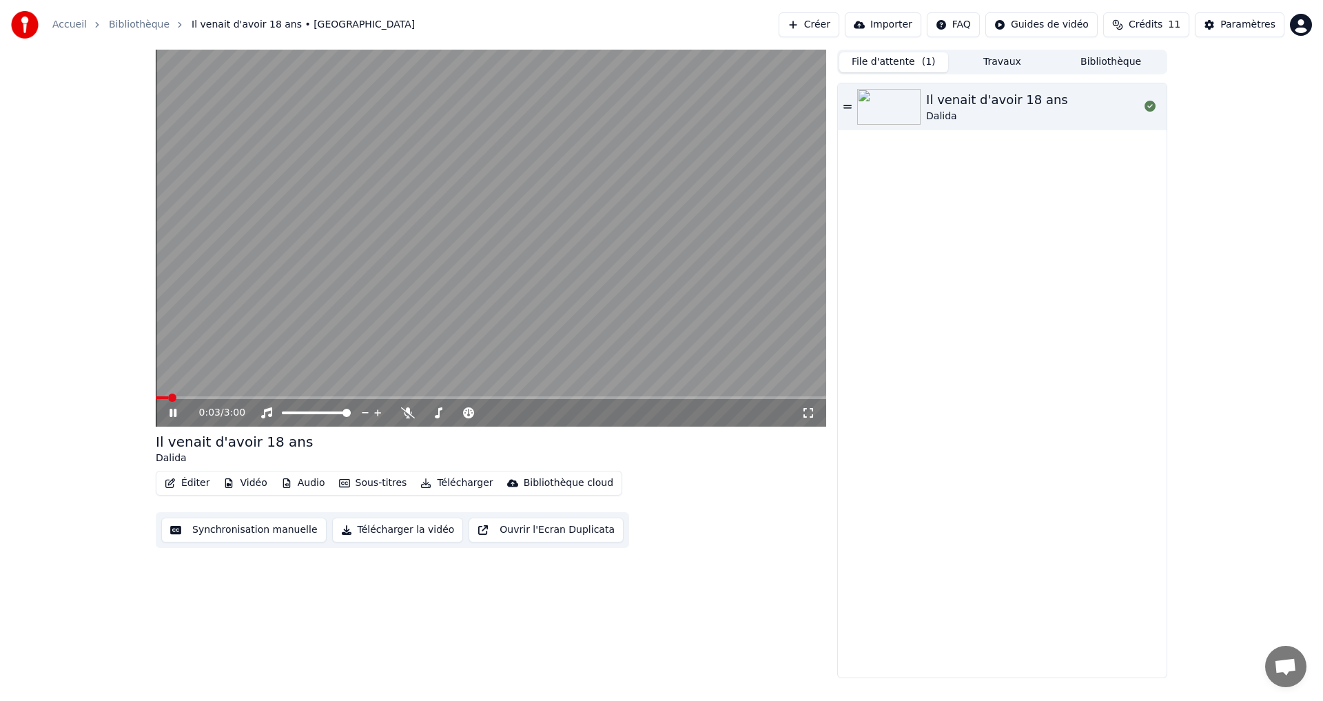
click at [172, 407] on icon at bounding box center [183, 412] width 32 height 11
click at [828, 26] on button "Créer" at bounding box center [809, 24] width 61 height 25
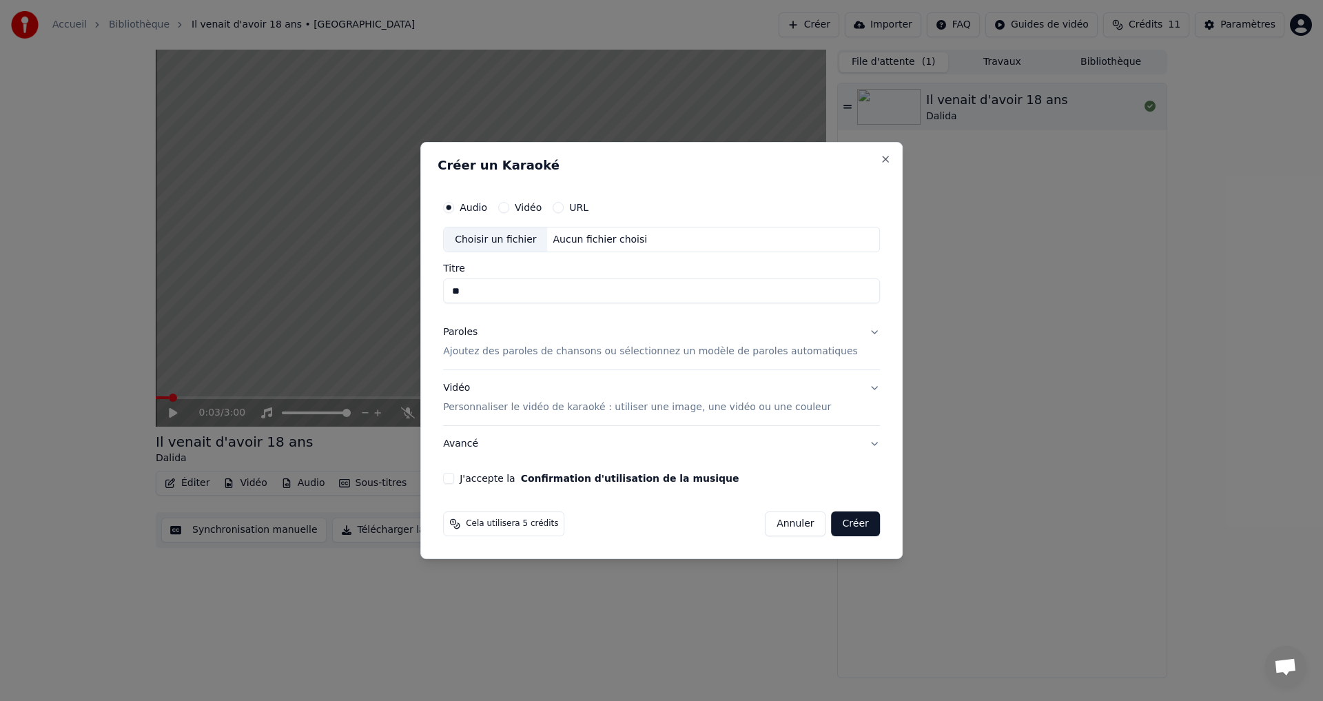
type input "*"
click at [520, 242] on div "Choisir un fichier" at bounding box center [495, 239] width 103 height 25
type input "**********"
click at [504, 352] on p "Ajoutez des paroles de chansons ou sélectionnez un modèle de paroles automatiqu…" at bounding box center [650, 352] width 415 height 14
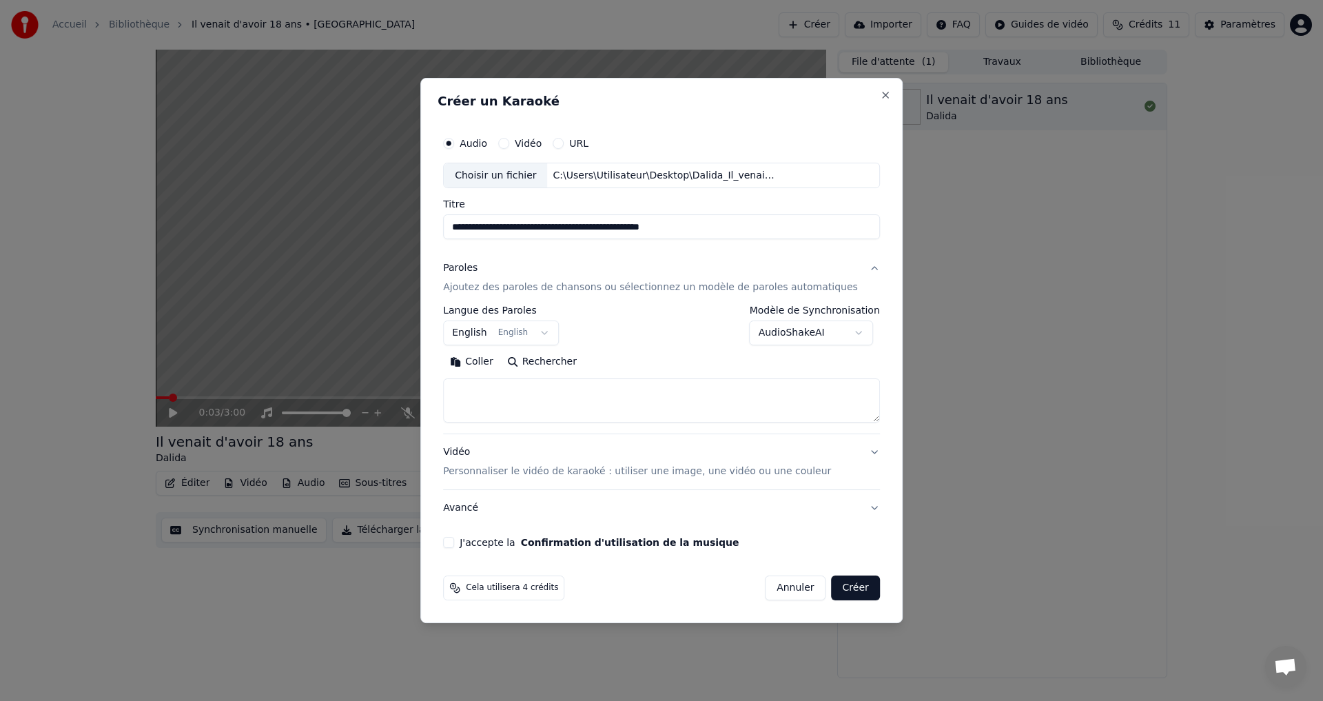
click at [553, 334] on button "English English" at bounding box center [501, 333] width 116 height 25
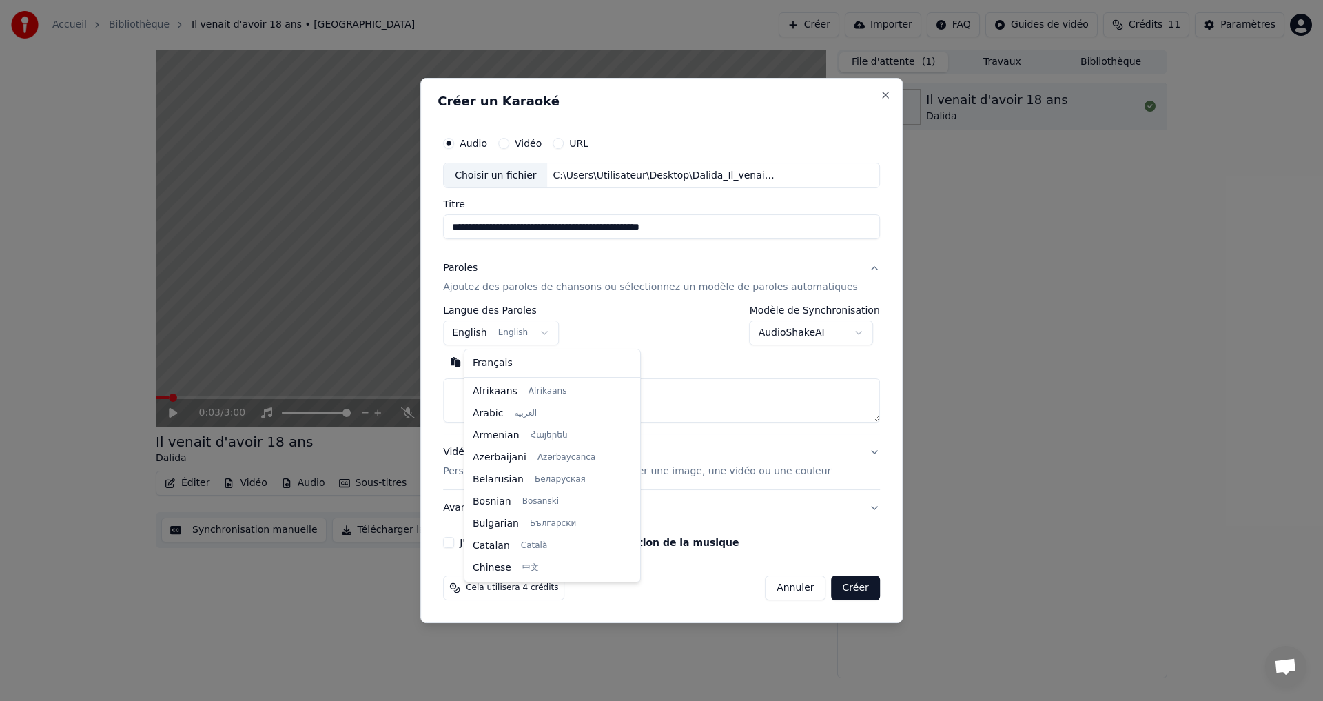
scroll to position [110, 0]
select select "**"
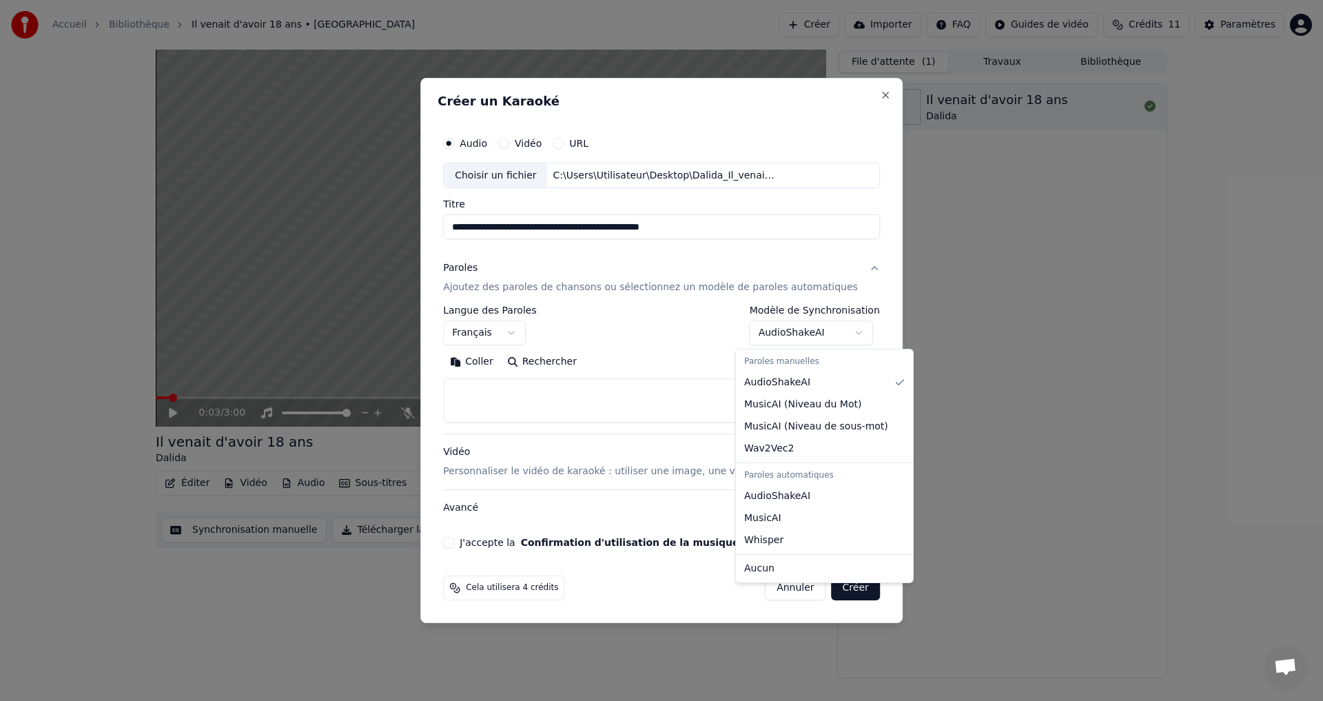
click at [846, 332] on body "**********" at bounding box center [661, 350] width 1323 height 701
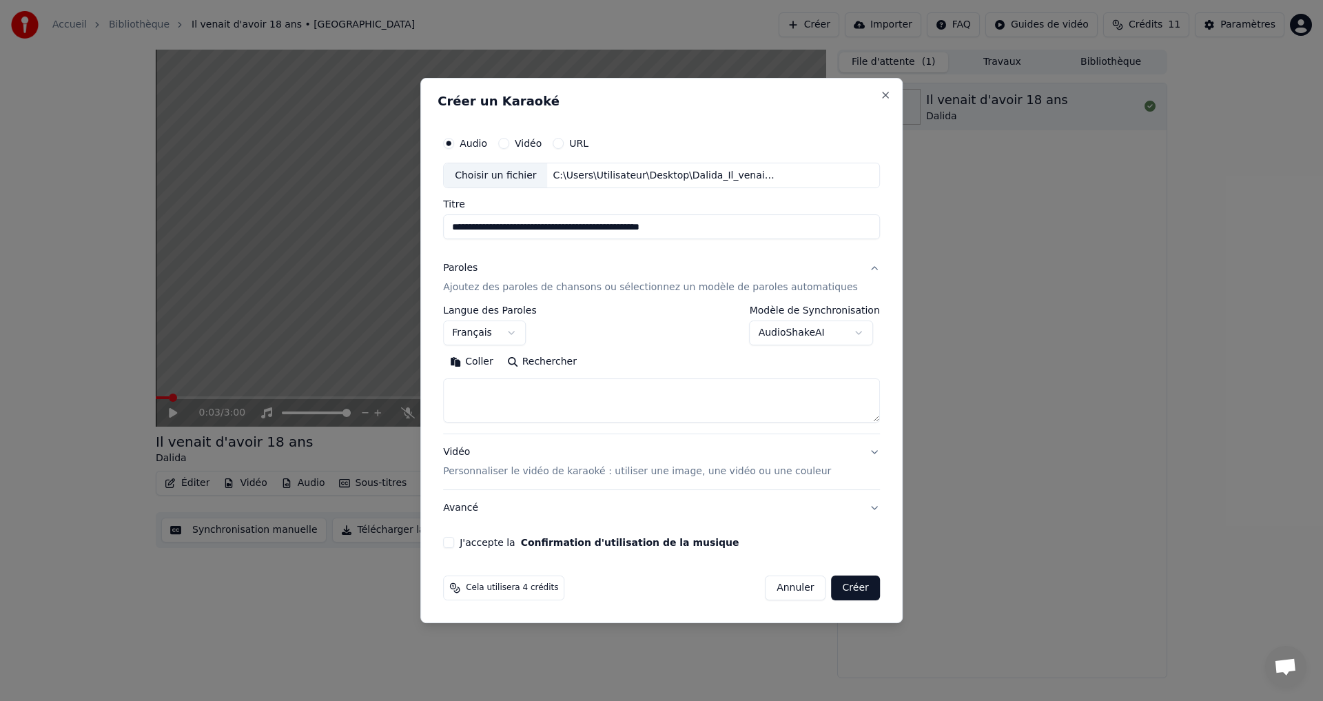
click at [845, 332] on body "**********" at bounding box center [661, 350] width 1323 height 701
click at [485, 390] on textarea at bounding box center [661, 401] width 437 height 44
click at [493, 365] on button "Coller" at bounding box center [471, 362] width 57 height 22
click at [454, 545] on button "J'accepte la Confirmation d'utilisation de la musique" at bounding box center [448, 542] width 11 height 11
click at [837, 586] on button "Créer" at bounding box center [856, 587] width 48 height 25
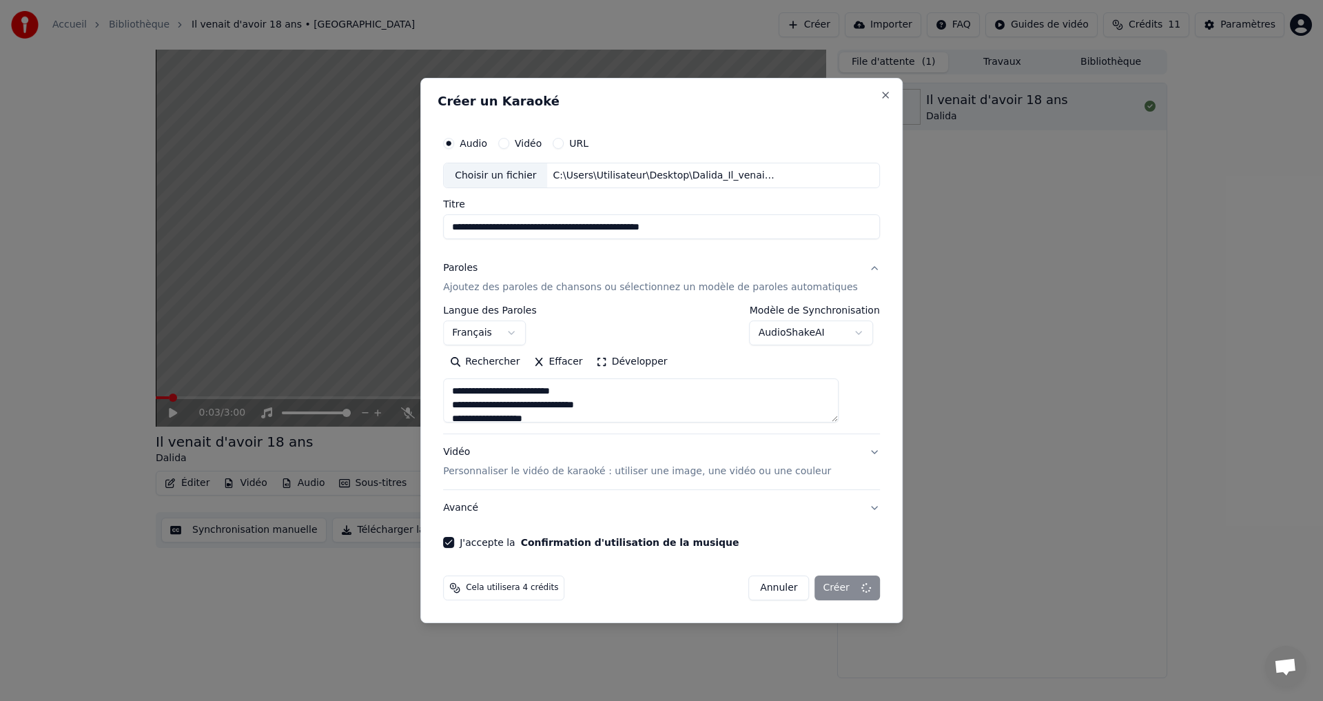
type textarea "**********"
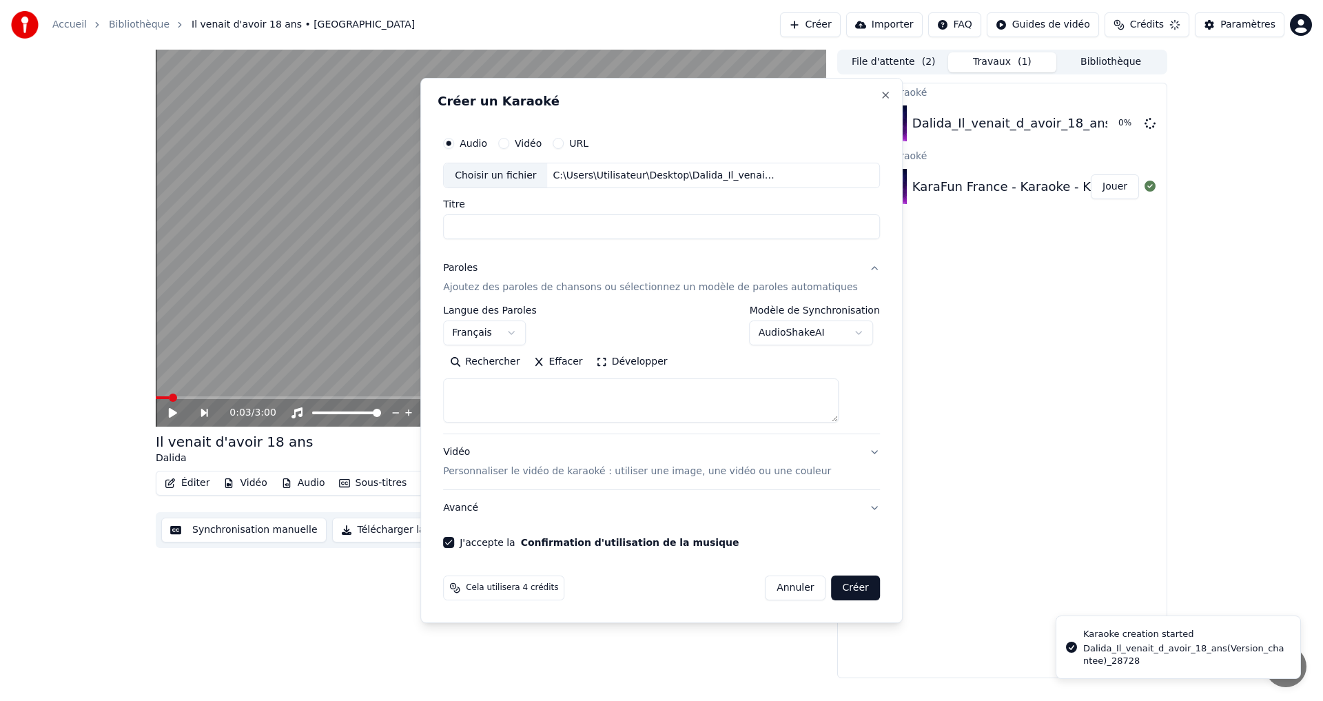
select select
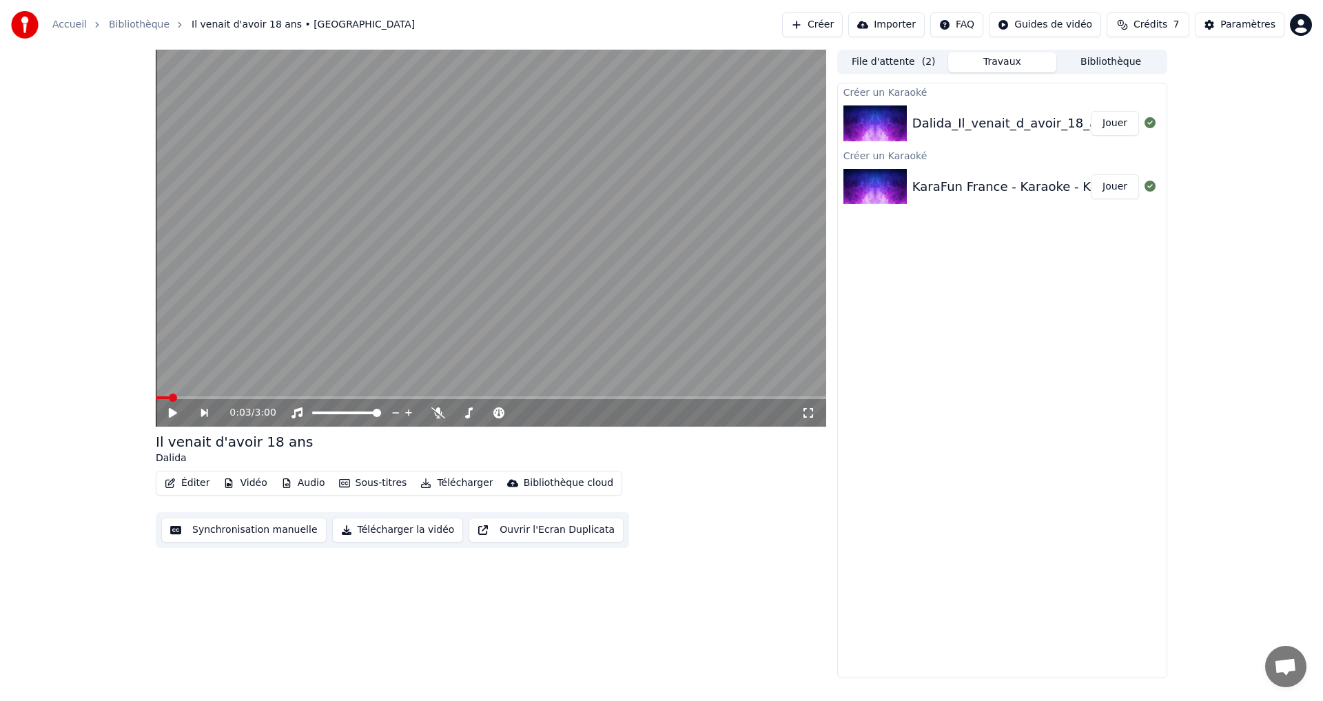
click at [1114, 124] on button "Jouer" at bounding box center [1115, 123] width 48 height 25
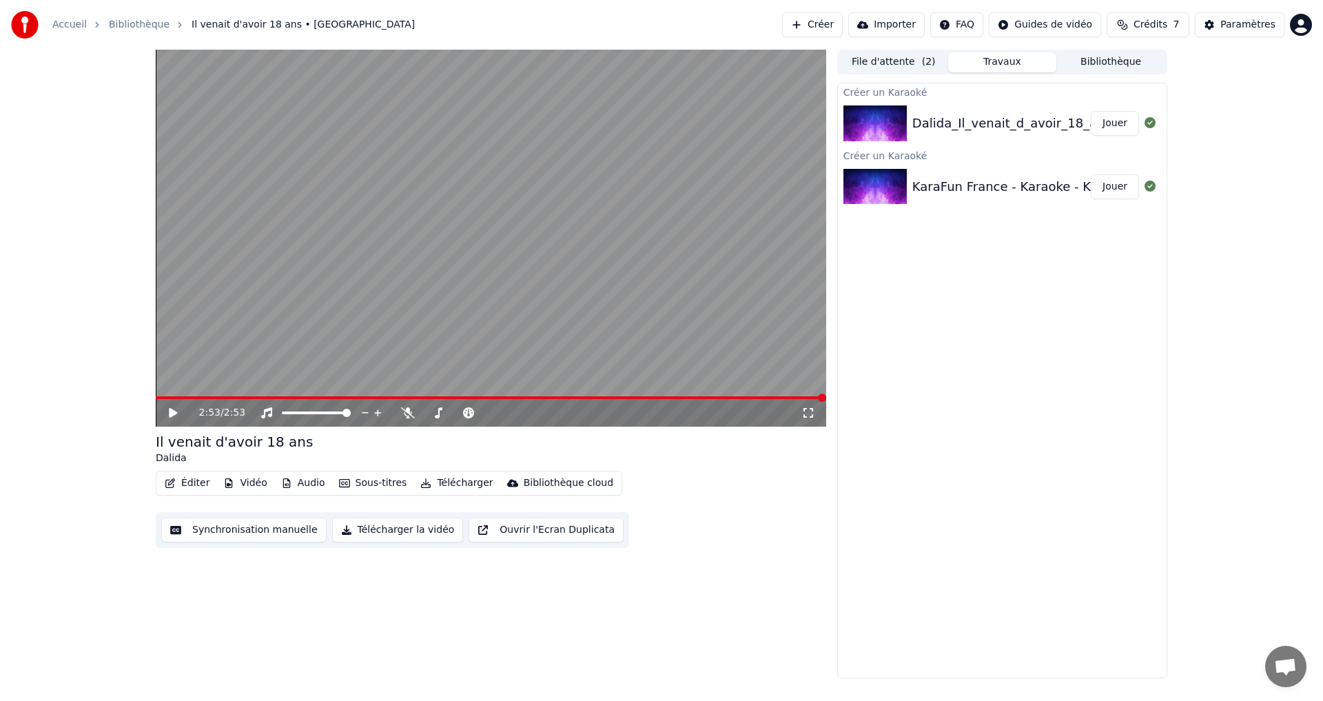
click at [273, 531] on button "Synchronisation manuelle" at bounding box center [243, 530] width 165 height 25
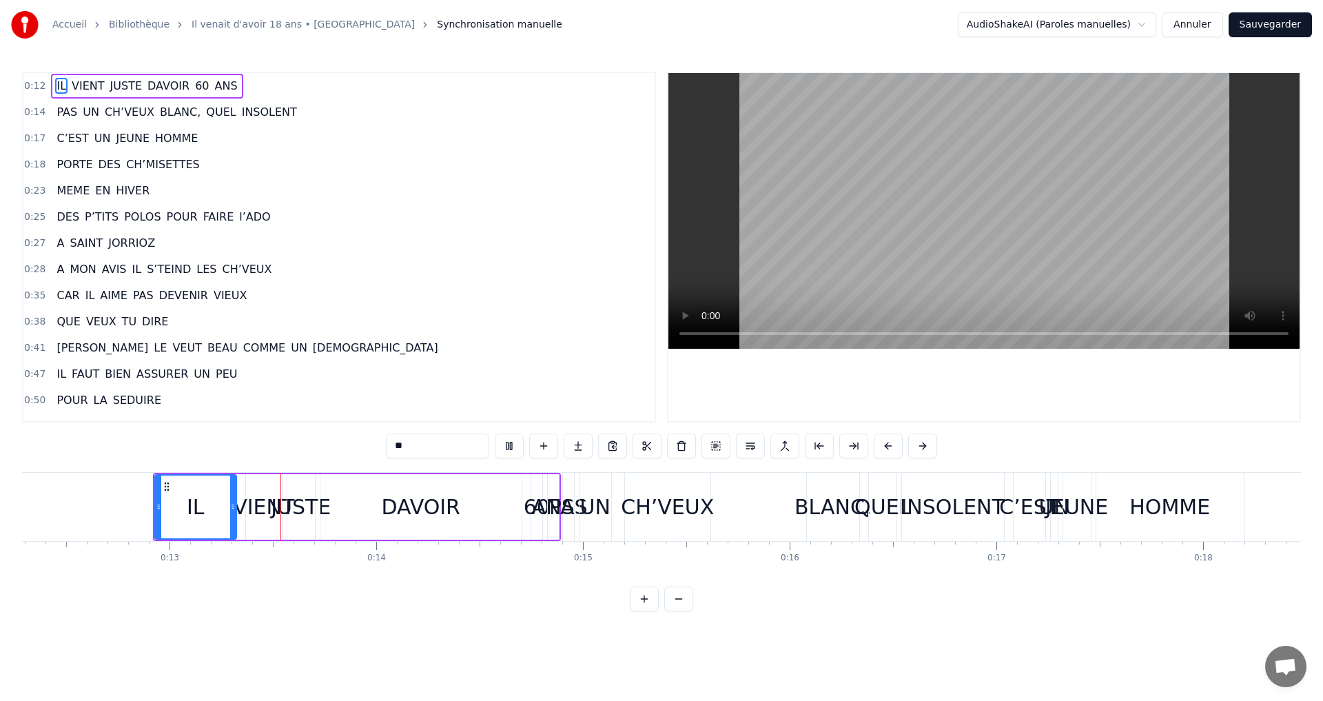
scroll to position [0, 2591]
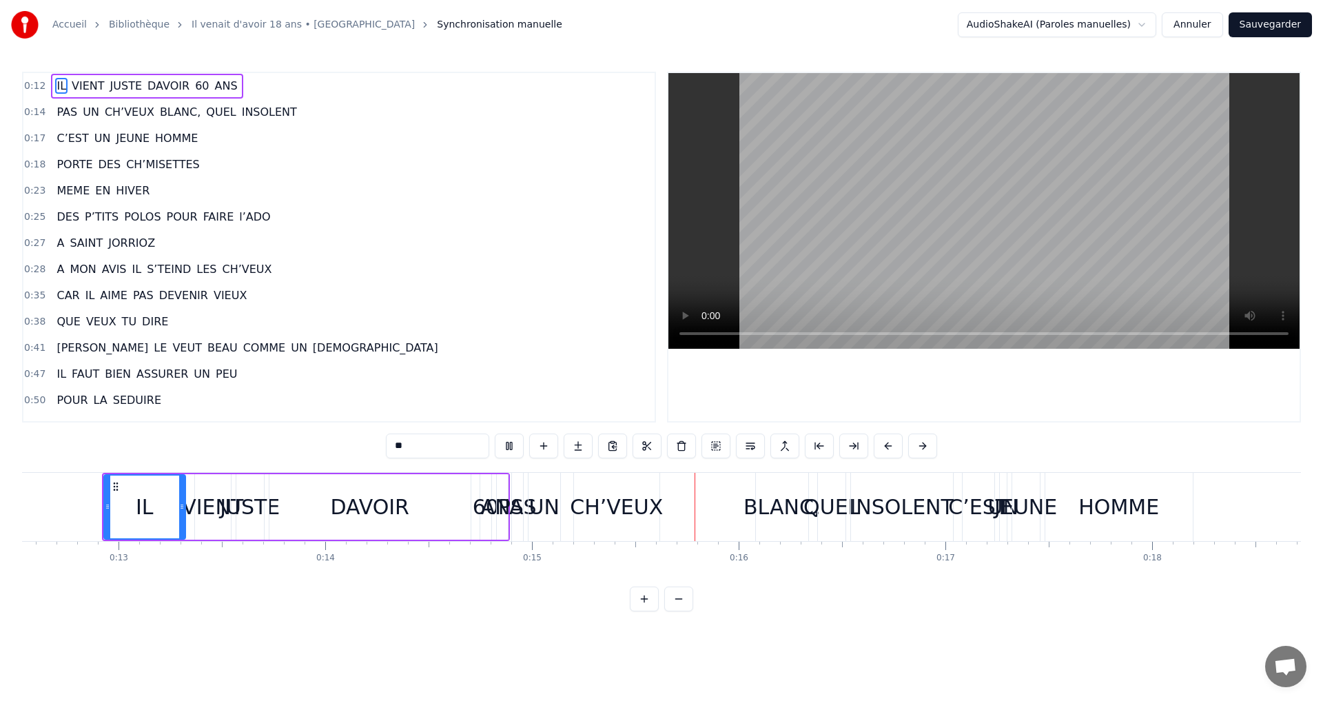
click at [241, 118] on span "INSOLENT" at bounding box center [270, 112] width 58 height 16
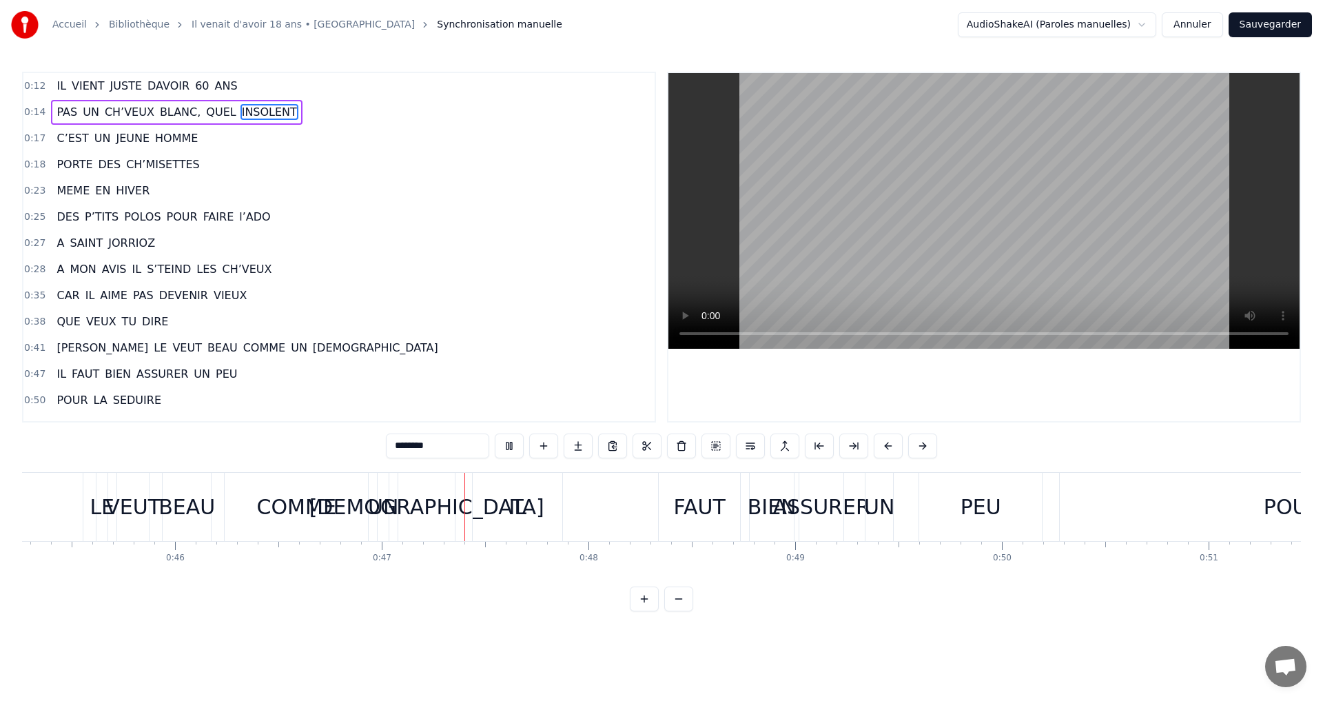
scroll to position [0, 9603]
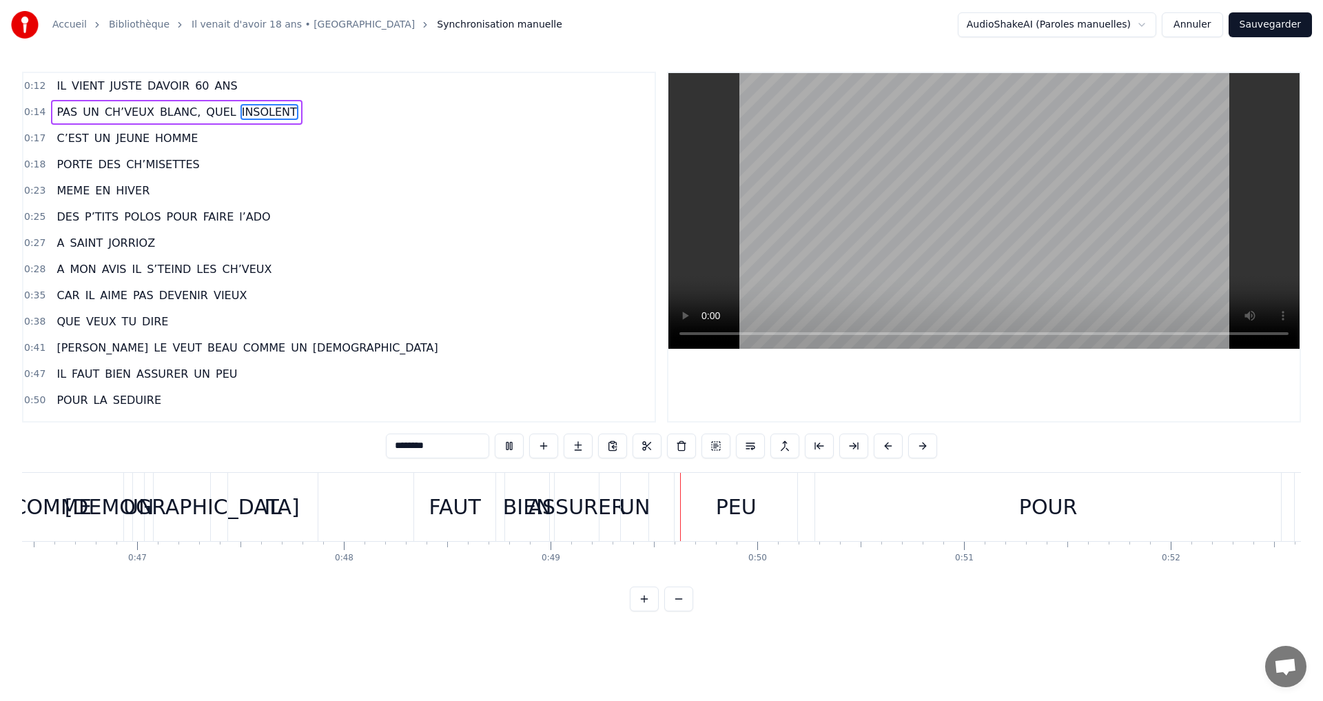
click at [106, 220] on span "P’TITS" at bounding box center [101, 217] width 37 height 16
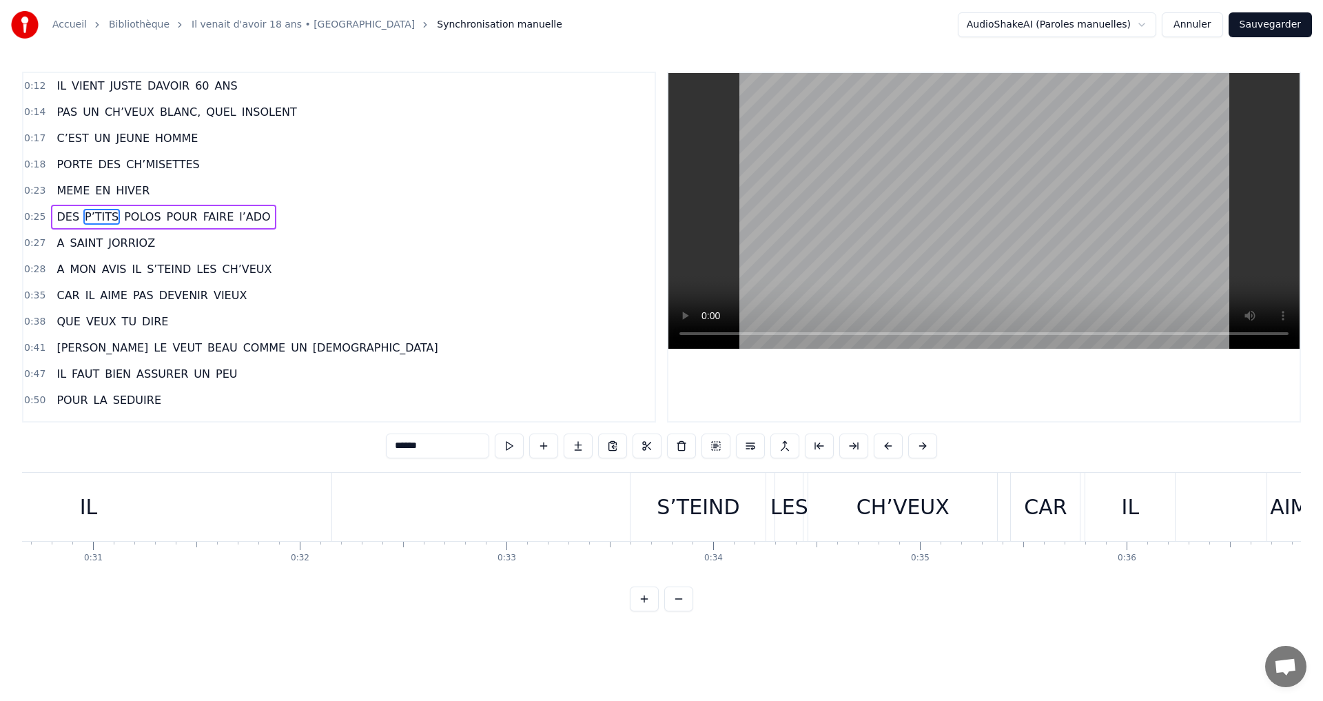
scroll to position [0, 5356]
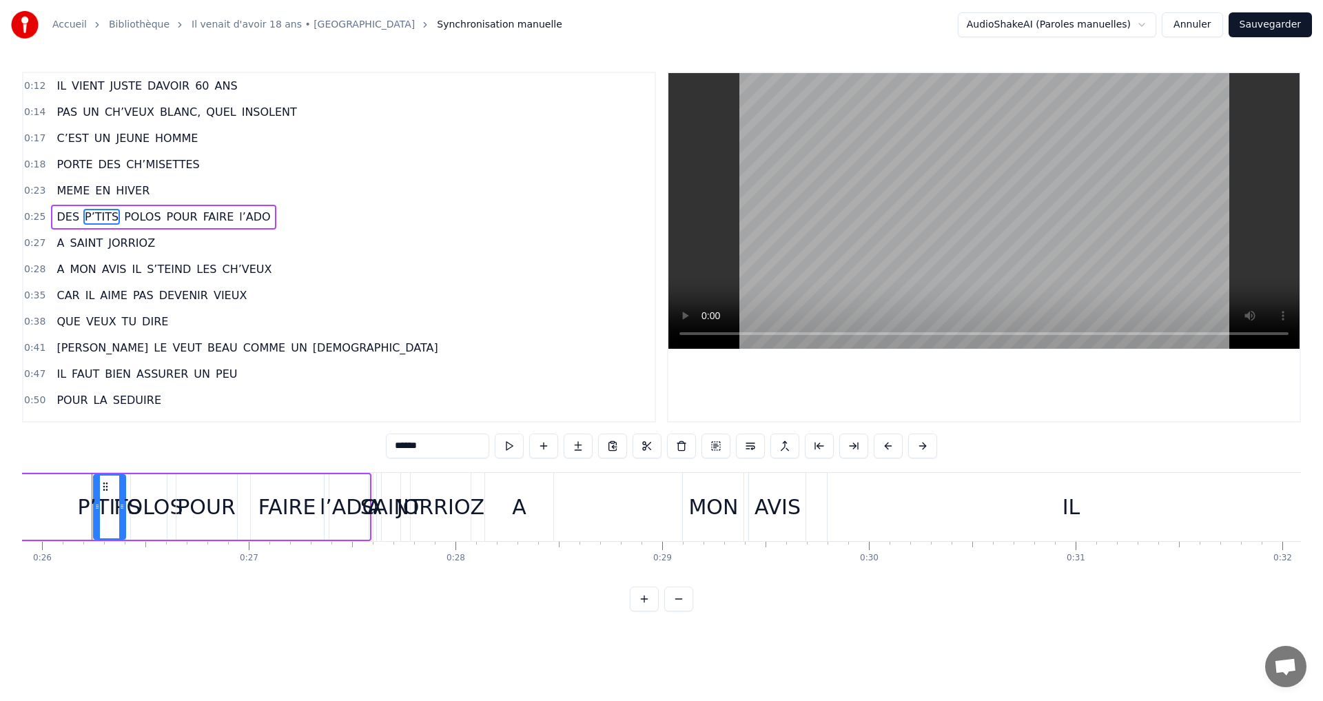
click at [116, 91] on span "JUSTE" at bounding box center [126, 86] width 34 height 16
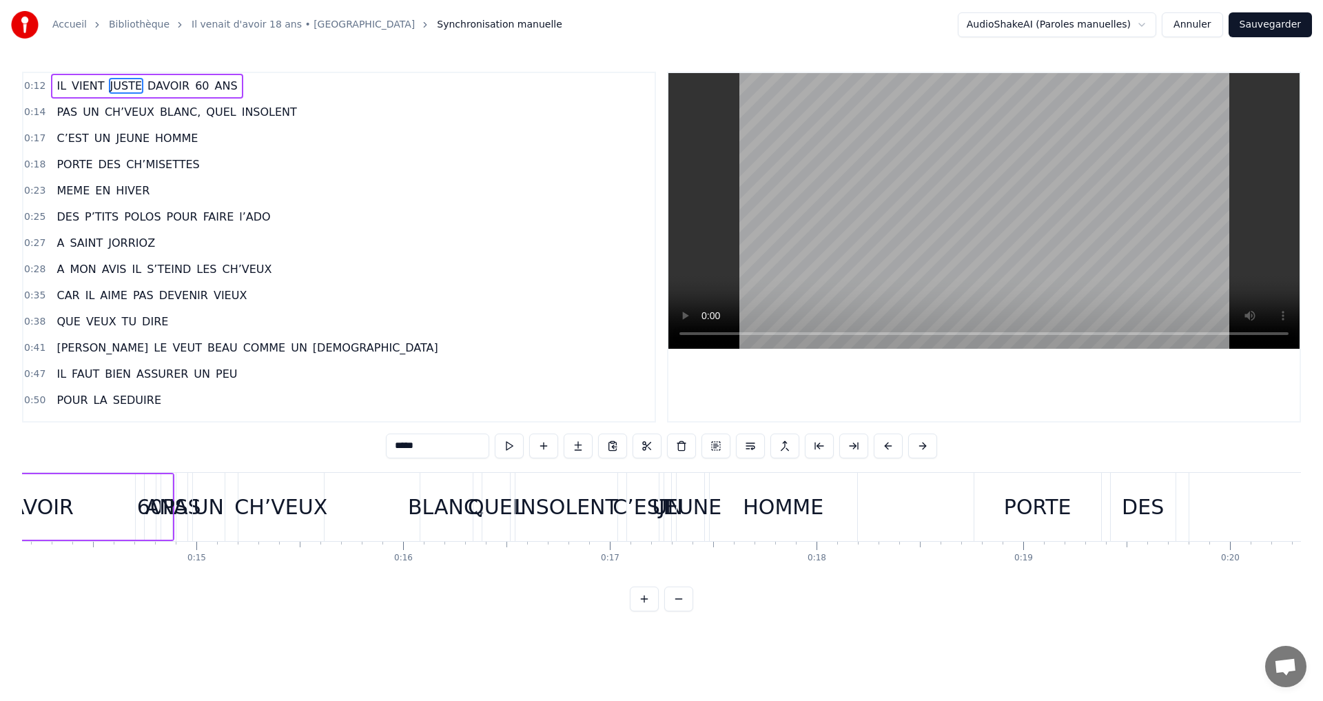
scroll to position [0, 2734]
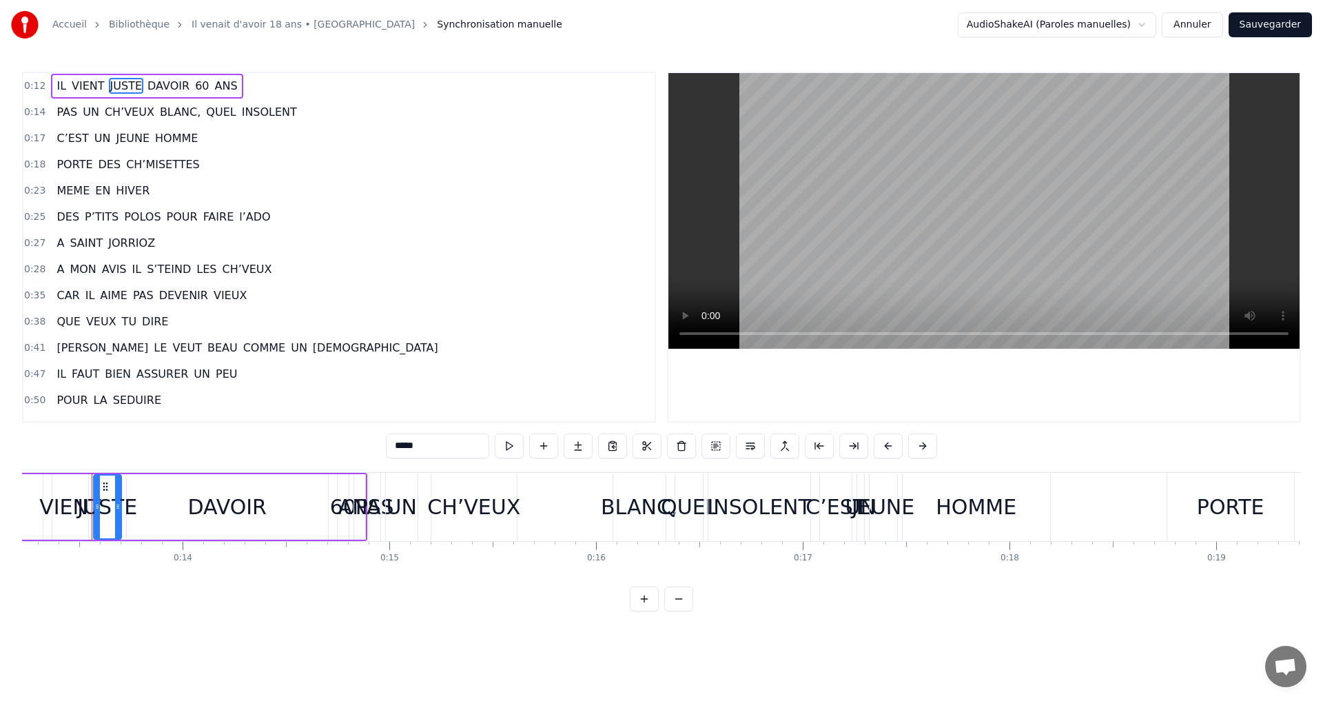
click at [132, 115] on span "CH’VEUX" at bounding box center [129, 112] width 52 height 16
type input "*******"
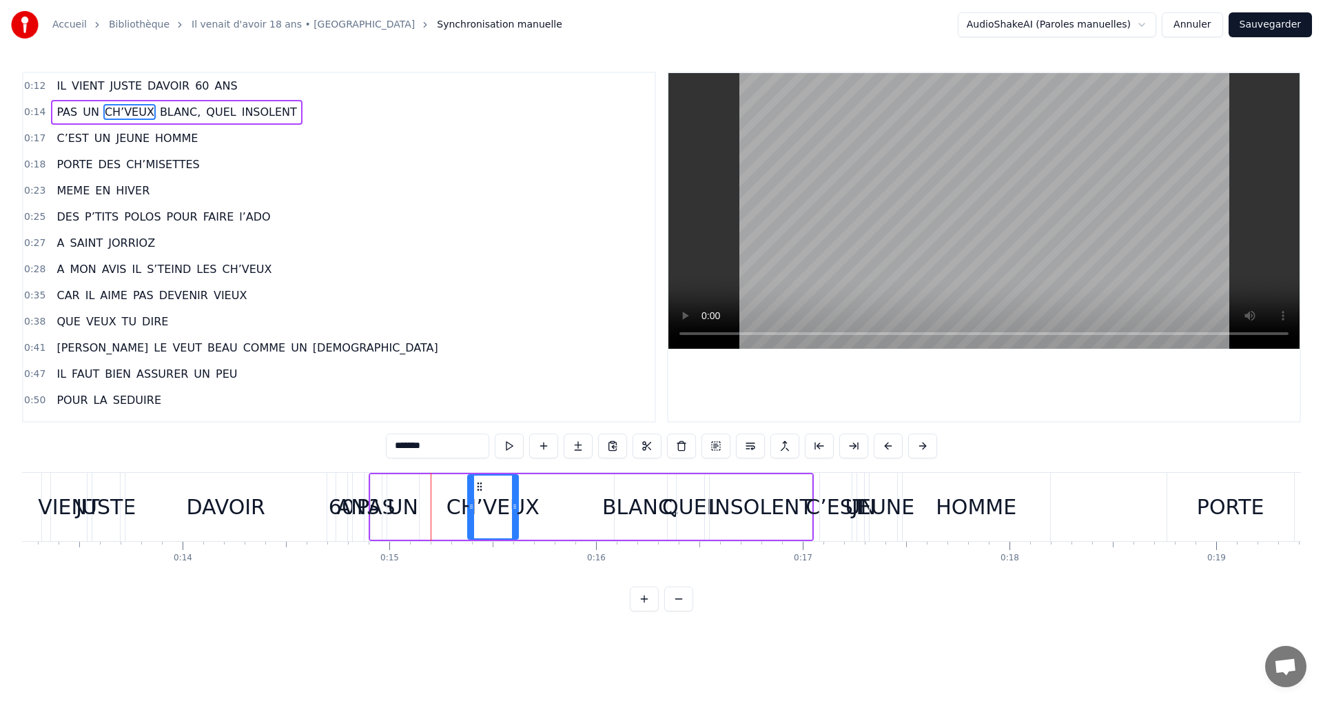
drag, startPoint x: 448, startPoint y: 520, endPoint x: 471, endPoint y: 524, distance: 23.7
click at [471, 524] on div at bounding box center [472, 507] width 6 height 63
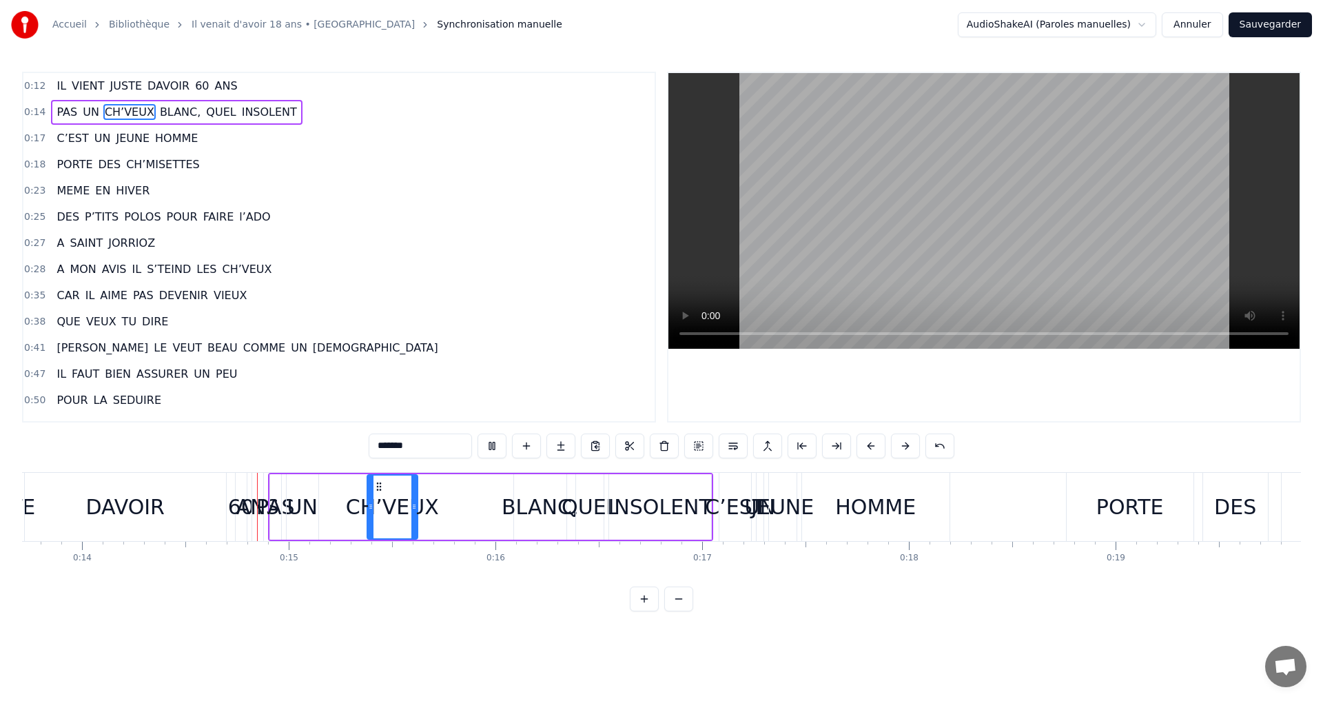
scroll to position [0, 2856]
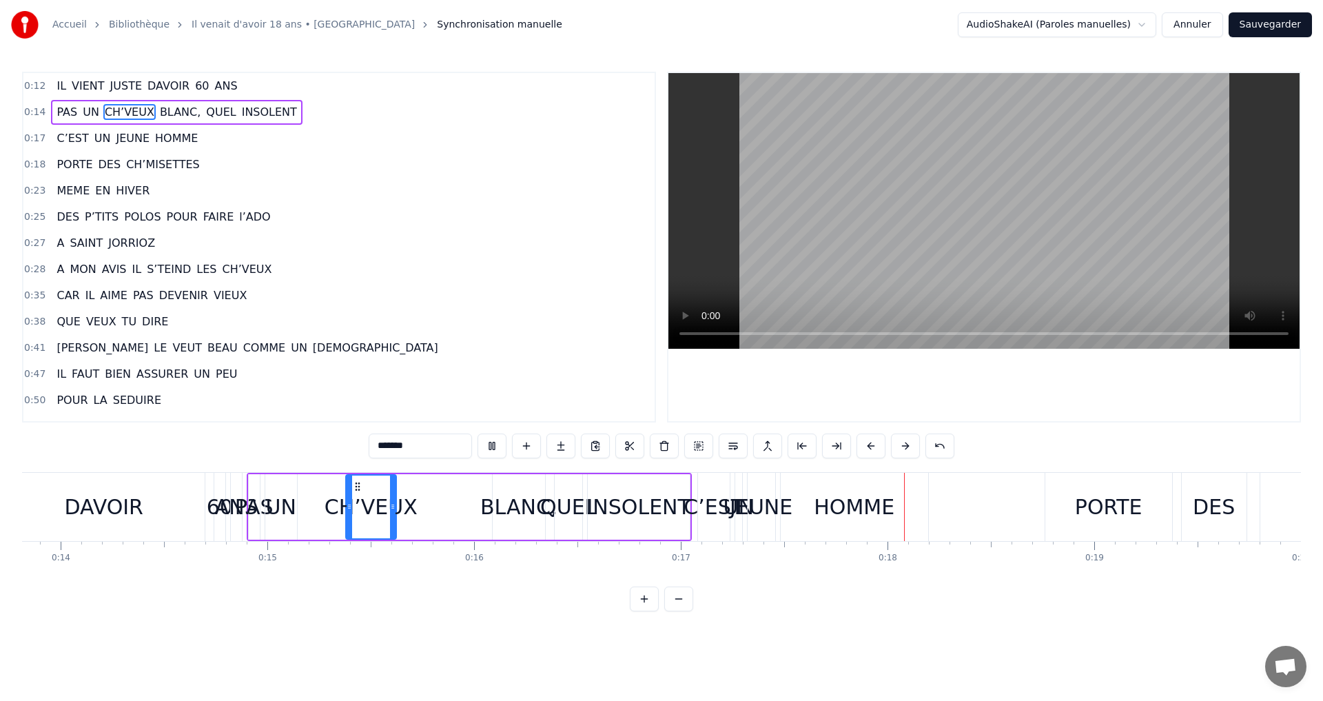
click at [418, 389] on div "0:50 POUR LA SEDUIRE" at bounding box center [338, 400] width 631 height 26
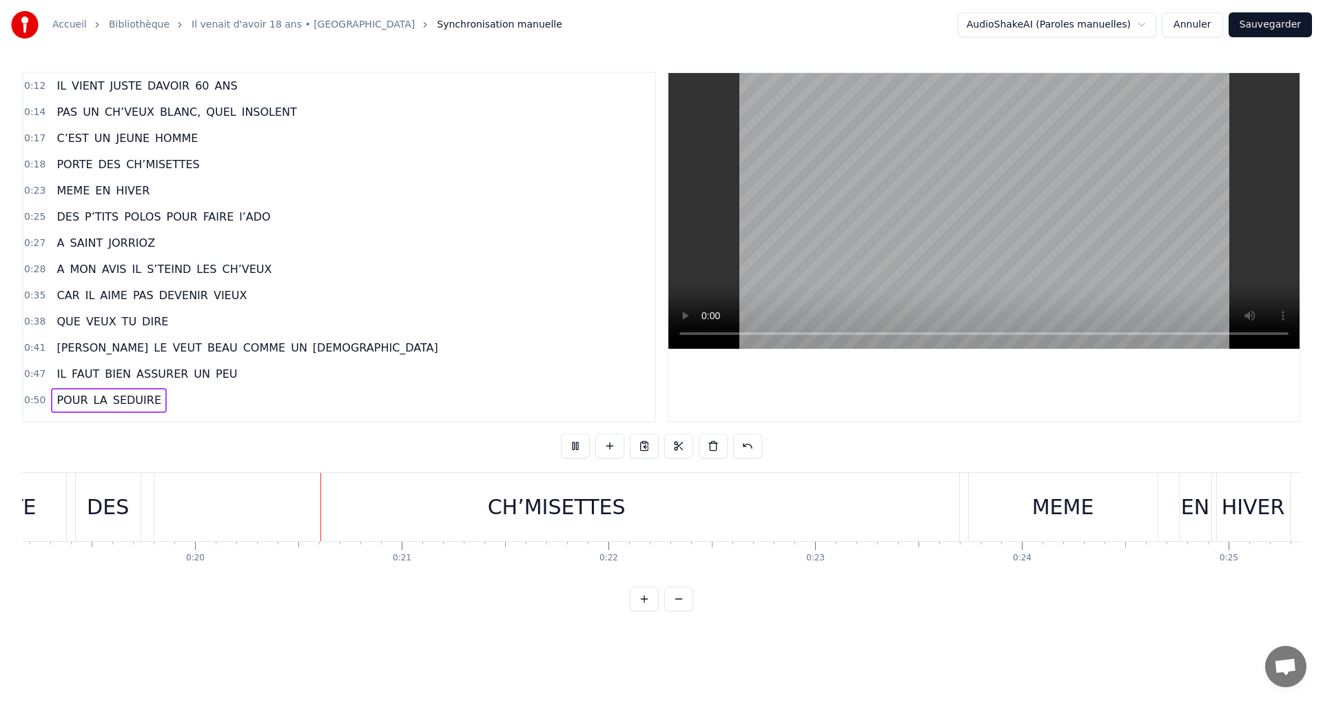
scroll to position [0, 4040]
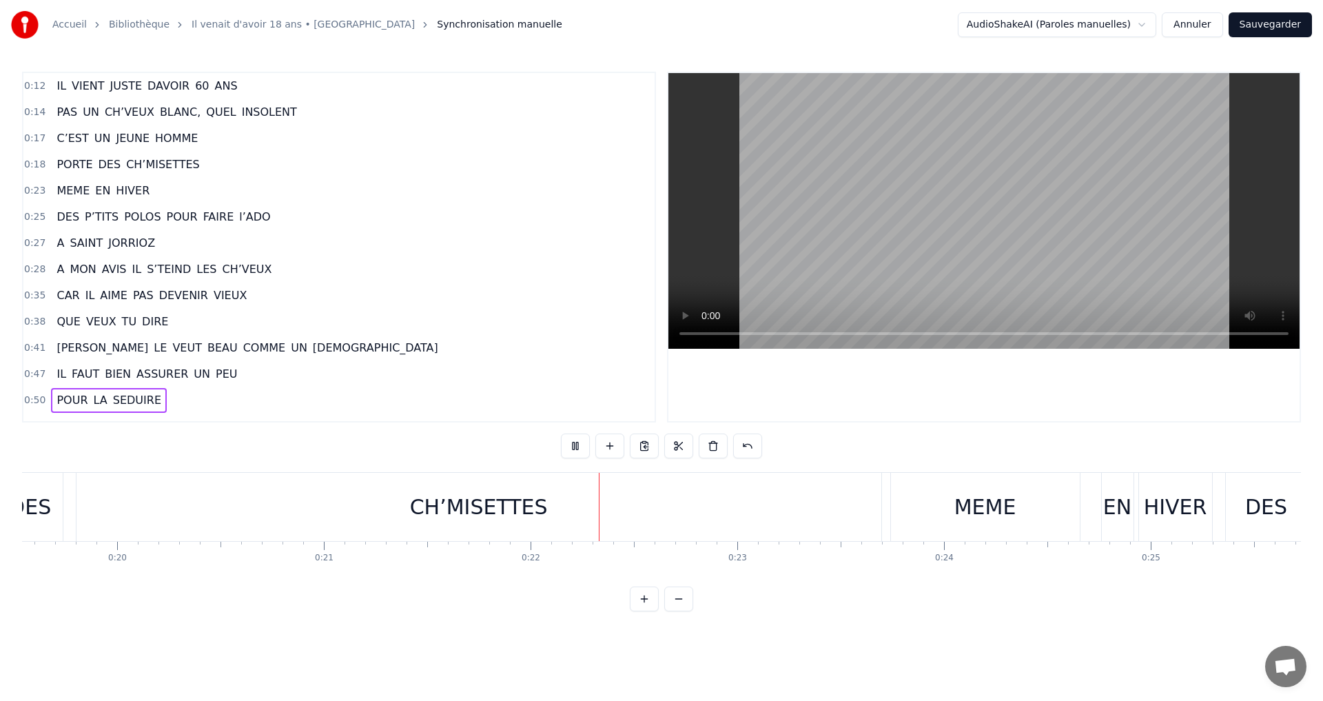
click at [205, 107] on span "QUEL" at bounding box center [221, 112] width 32 height 16
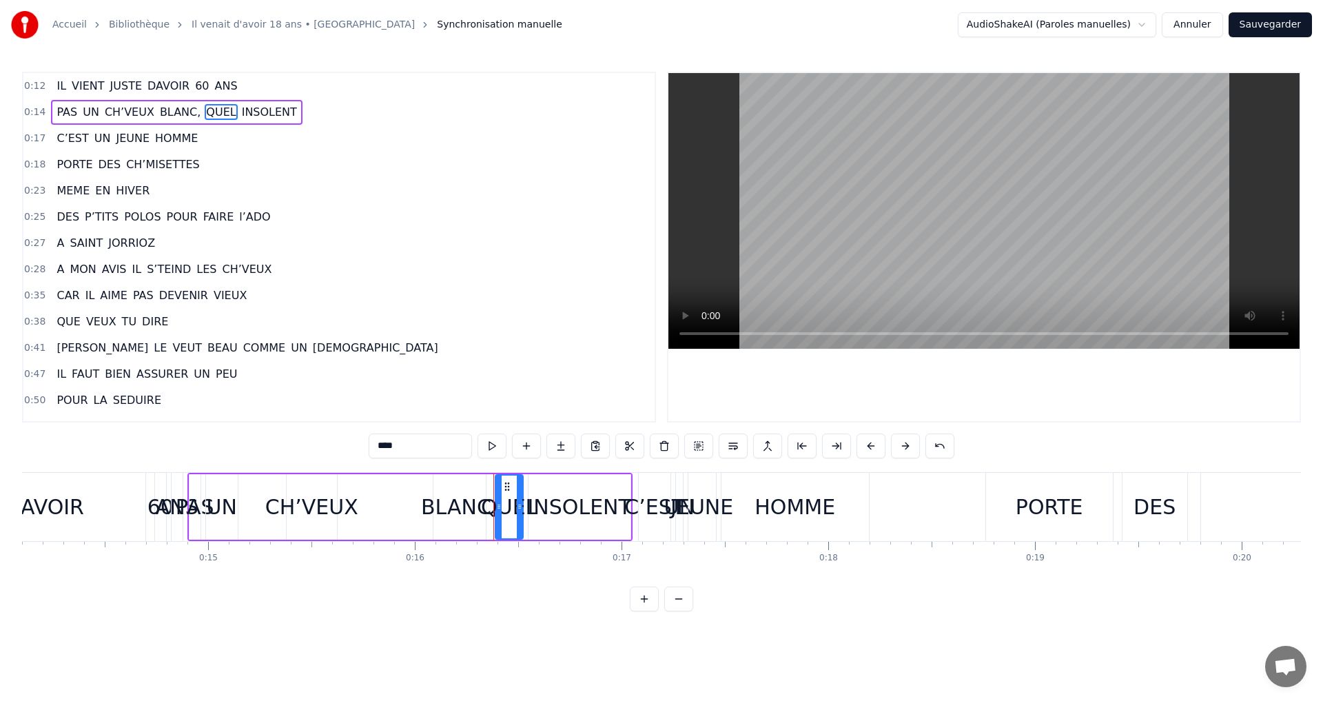
scroll to position [0, 2975]
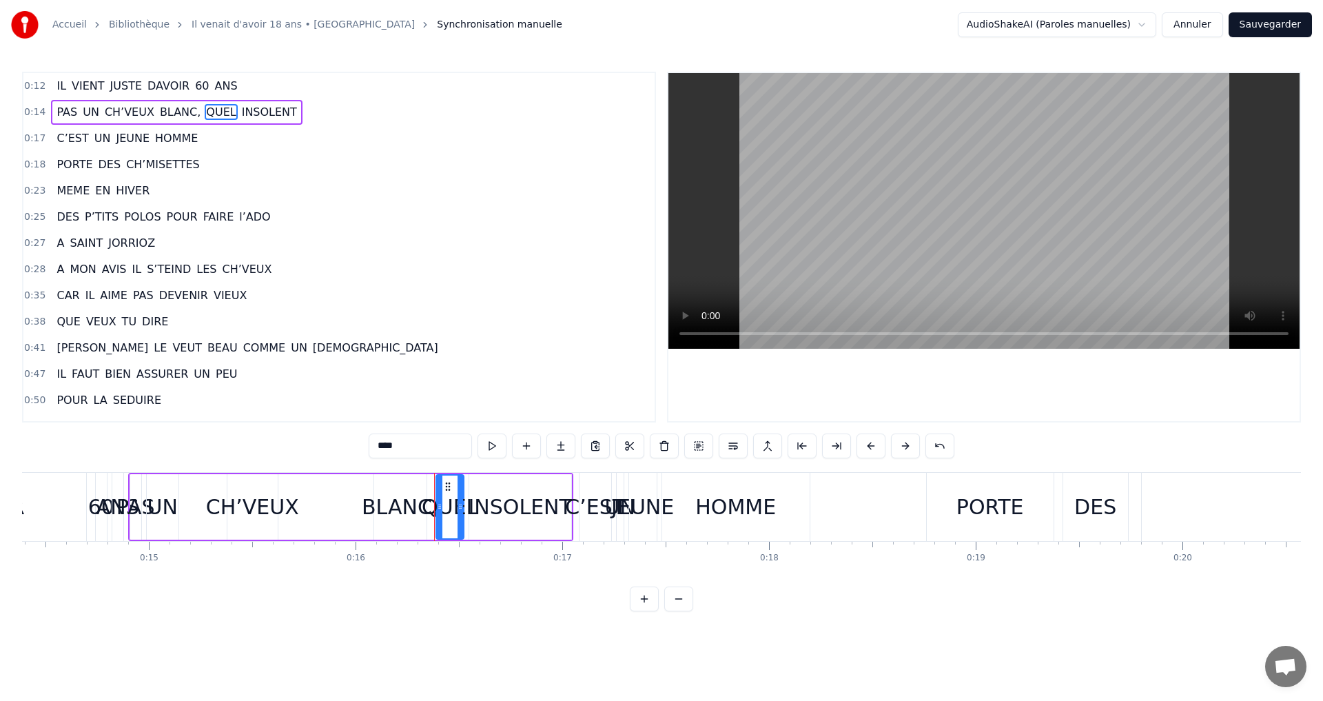
drag, startPoint x: 493, startPoint y: 524, endPoint x: 551, endPoint y: 531, distance: 58.2
click at [551, 531] on div "INSOLENT" at bounding box center [520, 506] width 102 height 65
type input "********"
drag, startPoint x: 571, startPoint y: 532, endPoint x: 595, endPoint y: 529, distance: 25.0
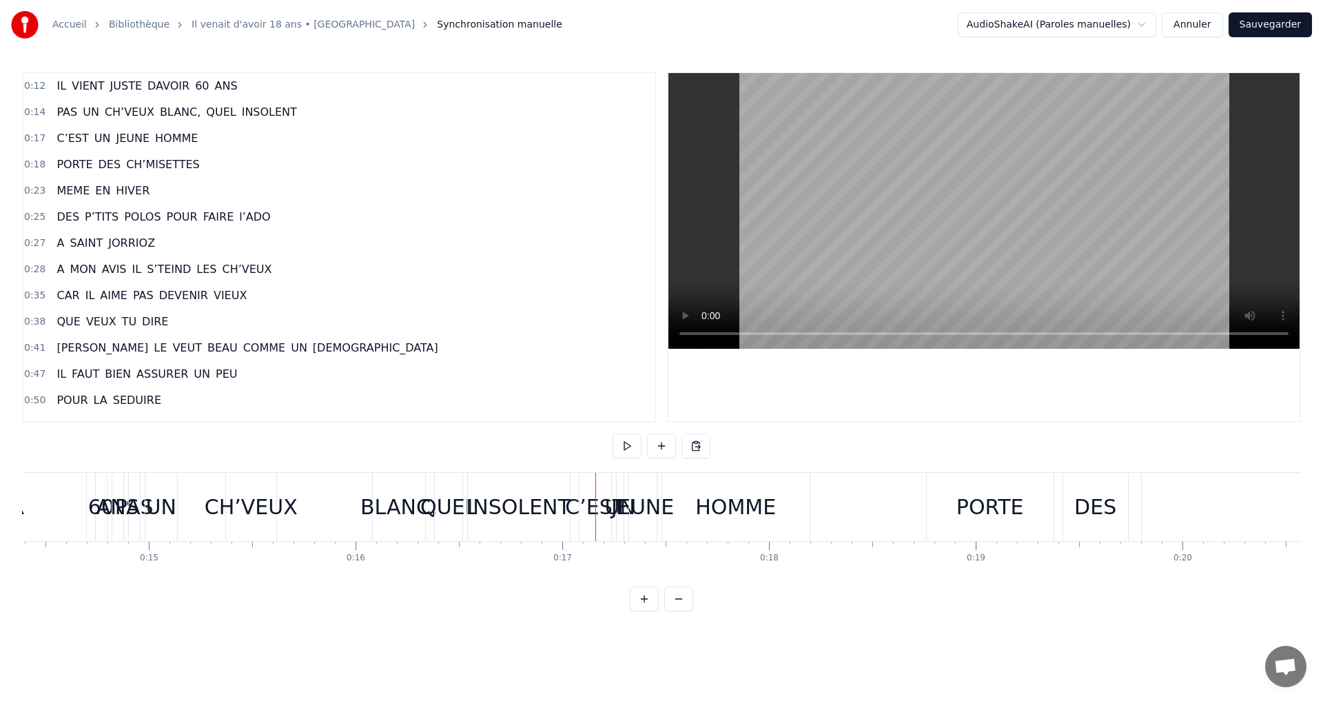
click at [356, 509] on div "PAS UN CH’VEUX BLANC, QUEL INSOLENT" at bounding box center [350, 507] width 445 height 68
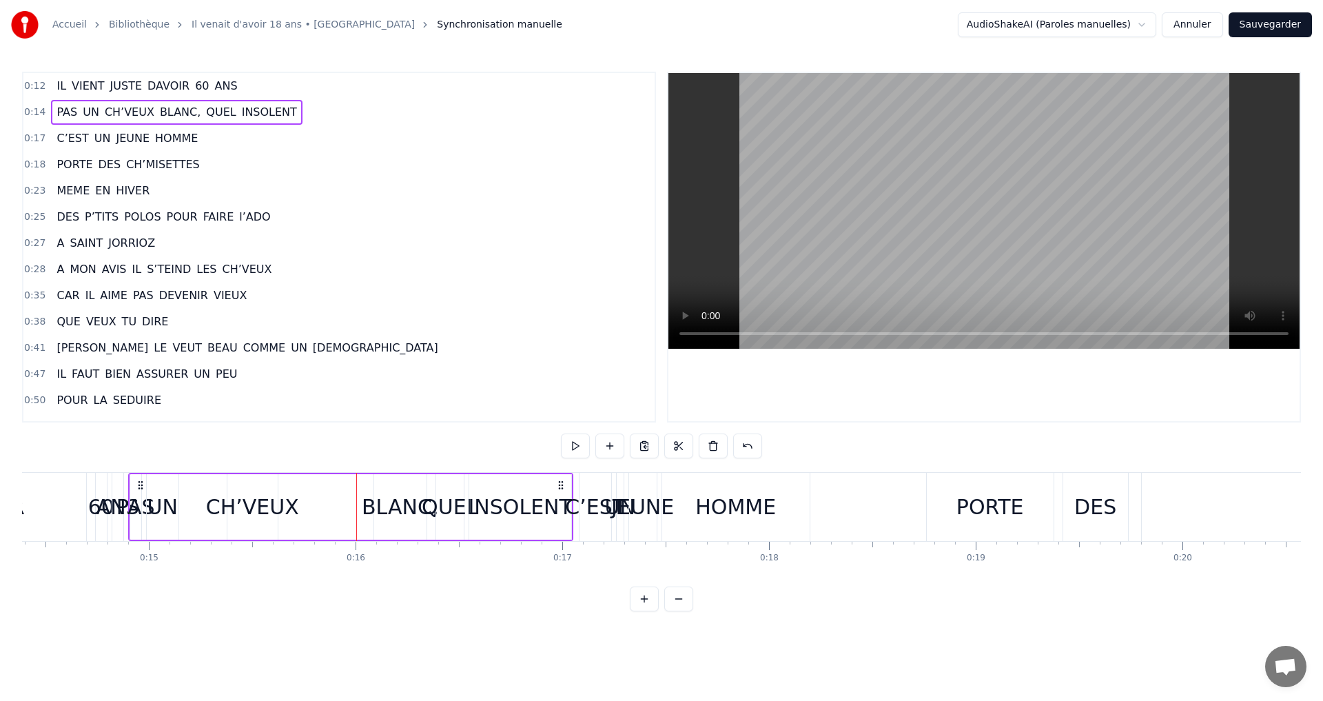
click at [172, 513] on div "UN" at bounding box center [162, 506] width 30 height 31
click at [133, 524] on div "PAS" at bounding box center [135, 506] width 11 height 65
type input "***"
drag, startPoint x: 167, startPoint y: 532, endPoint x: 192, endPoint y: 531, distance: 24.2
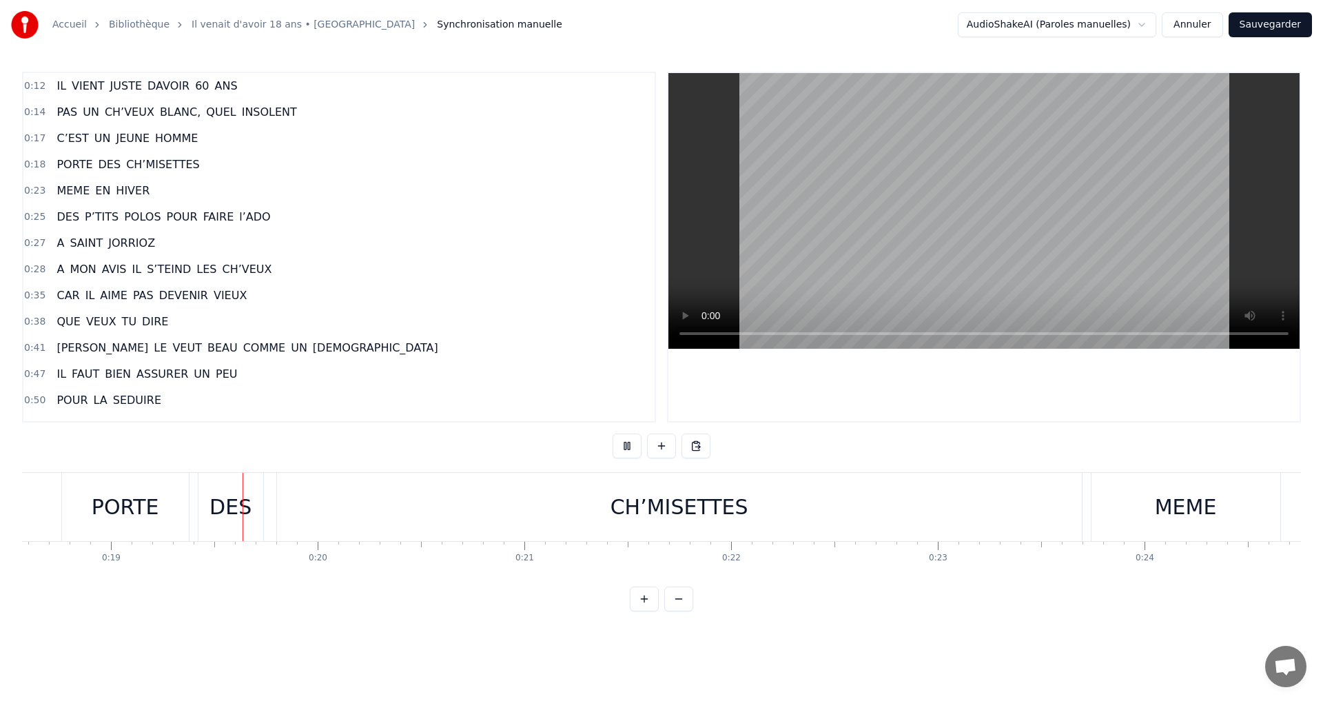
scroll to position [0, 3842]
click at [1213, 26] on button "Annuler" at bounding box center [1192, 24] width 61 height 25
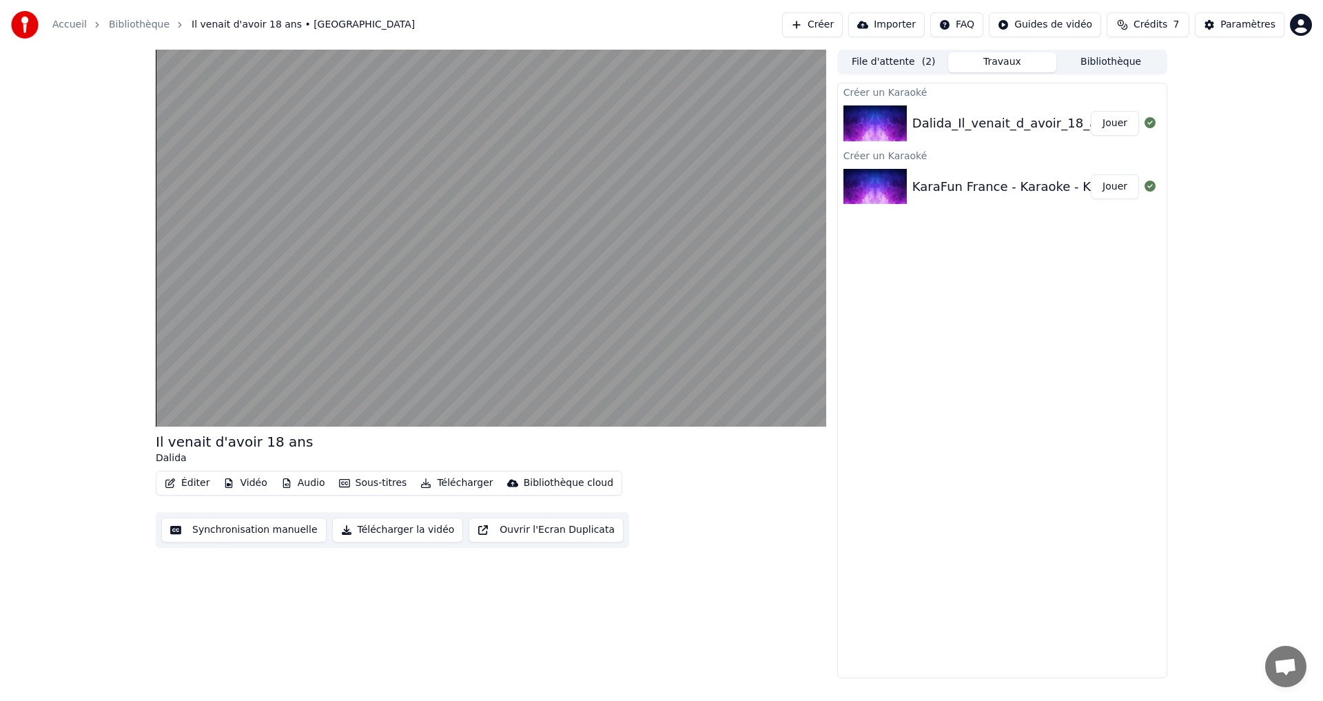
click at [1115, 63] on button "Bibliothèque" at bounding box center [1111, 62] width 109 height 20
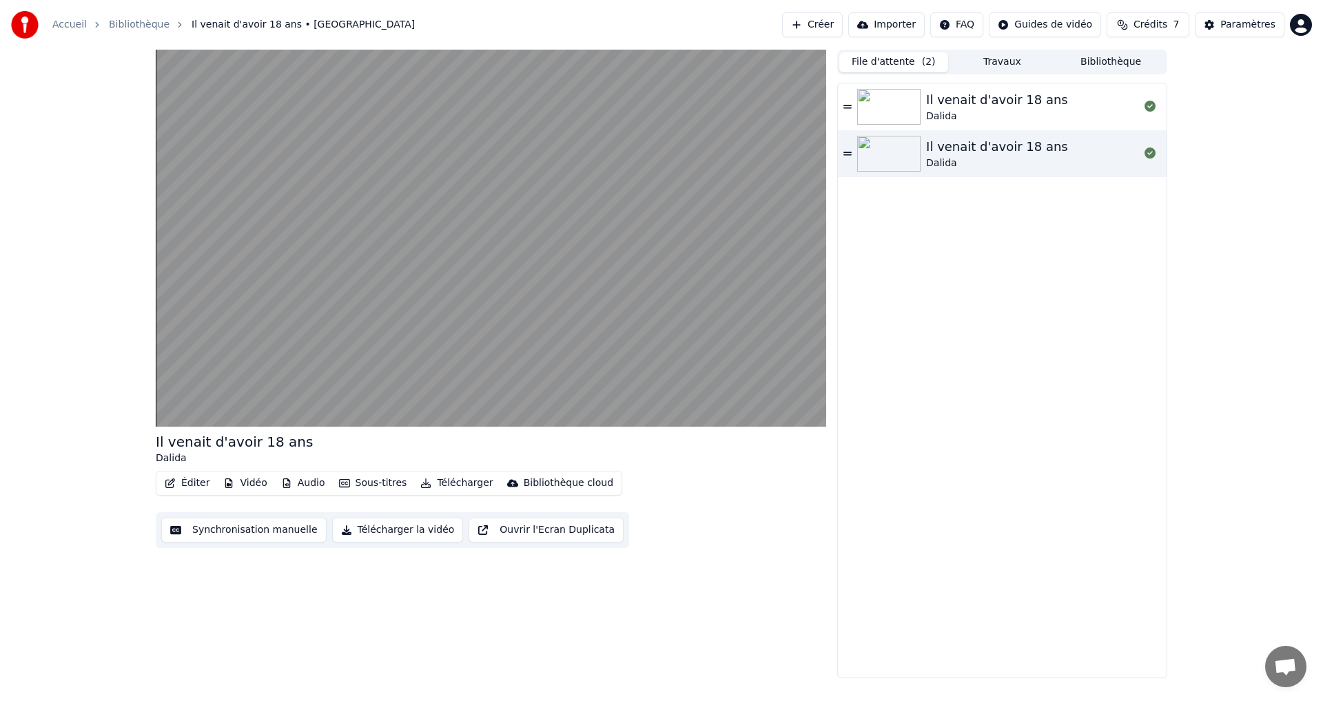
click at [905, 65] on button "File d'attente ( 2 )" at bounding box center [893, 62] width 109 height 20
click at [555, 531] on button "Ouvrir l'Ecran Duplicata" at bounding box center [546, 530] width 155 height 25
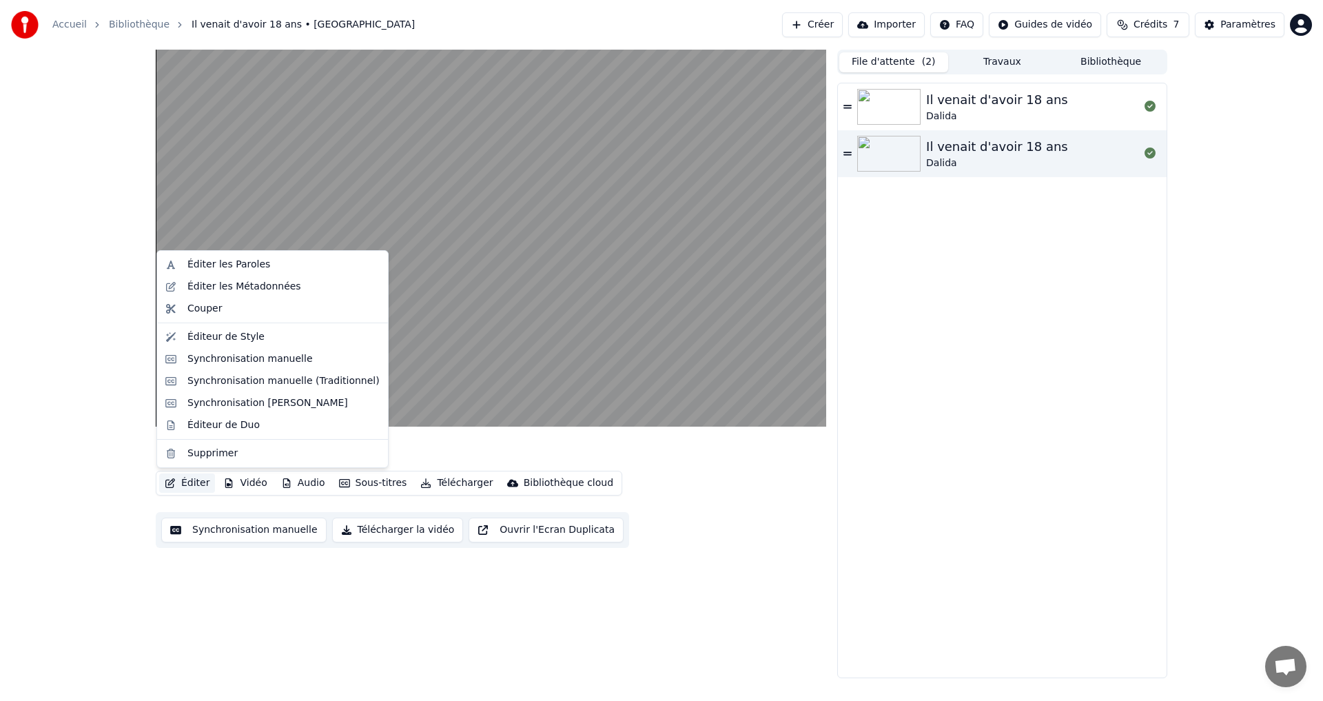
click at [198, 485] on button "Éditer" at bounding box center [187, 482] width 56 height 19
click at [250, 266] on div "Éditer les Paroles" at bounding box center [228, 265] width 83 height 14
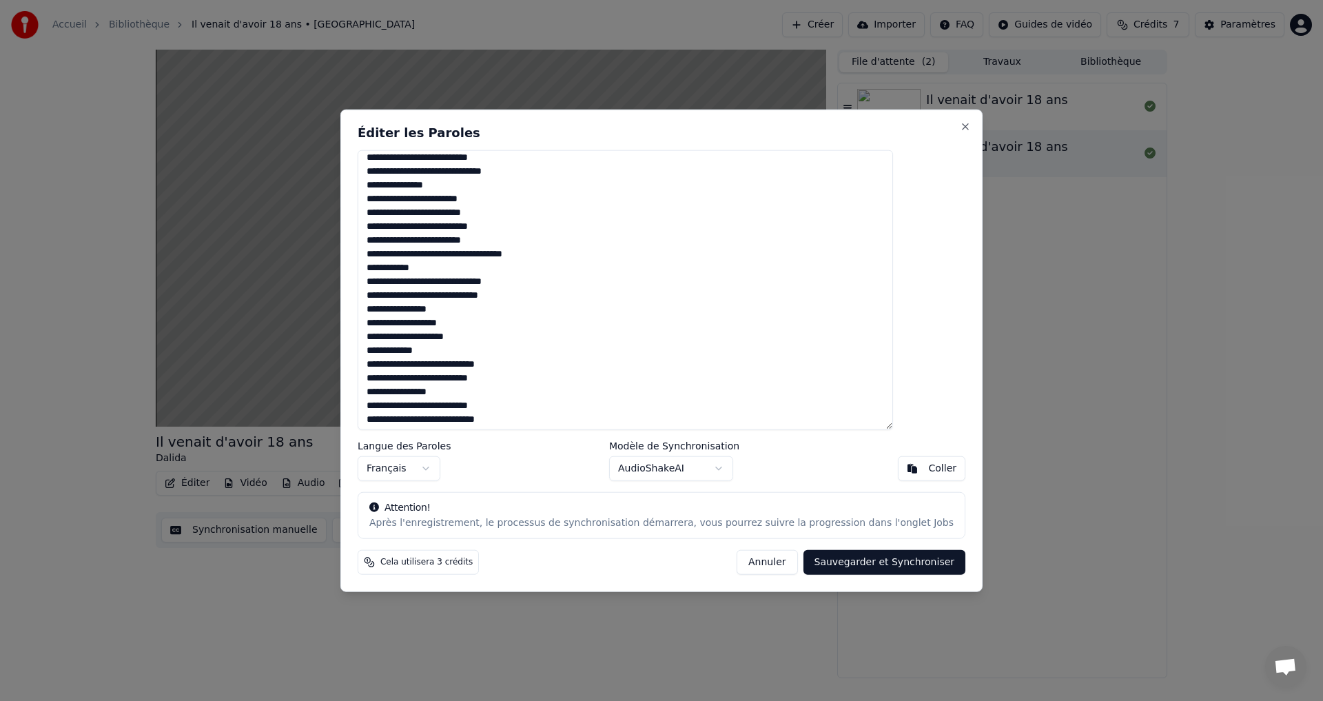
scroll to position [310, 0]
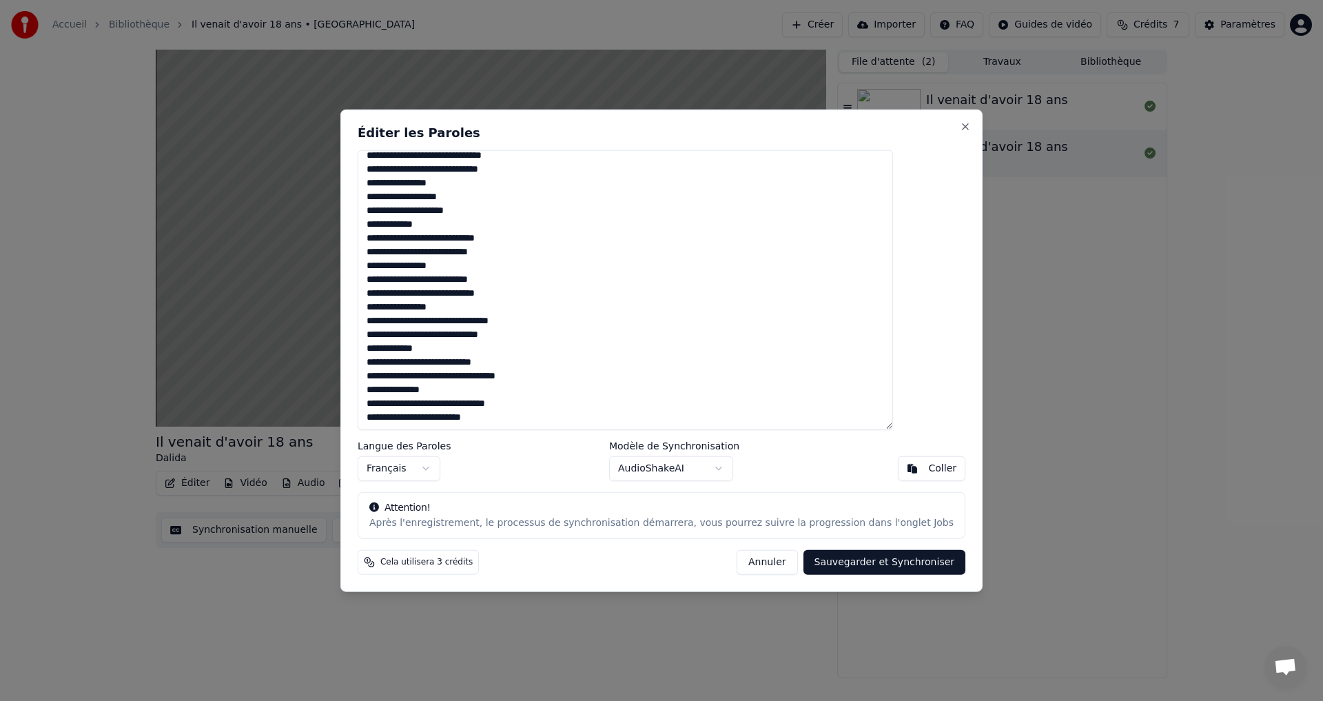
click at [881, 569] on button "Sauvegarder et Synchroniser" at bounding box center [885, 562] width 163 height 25
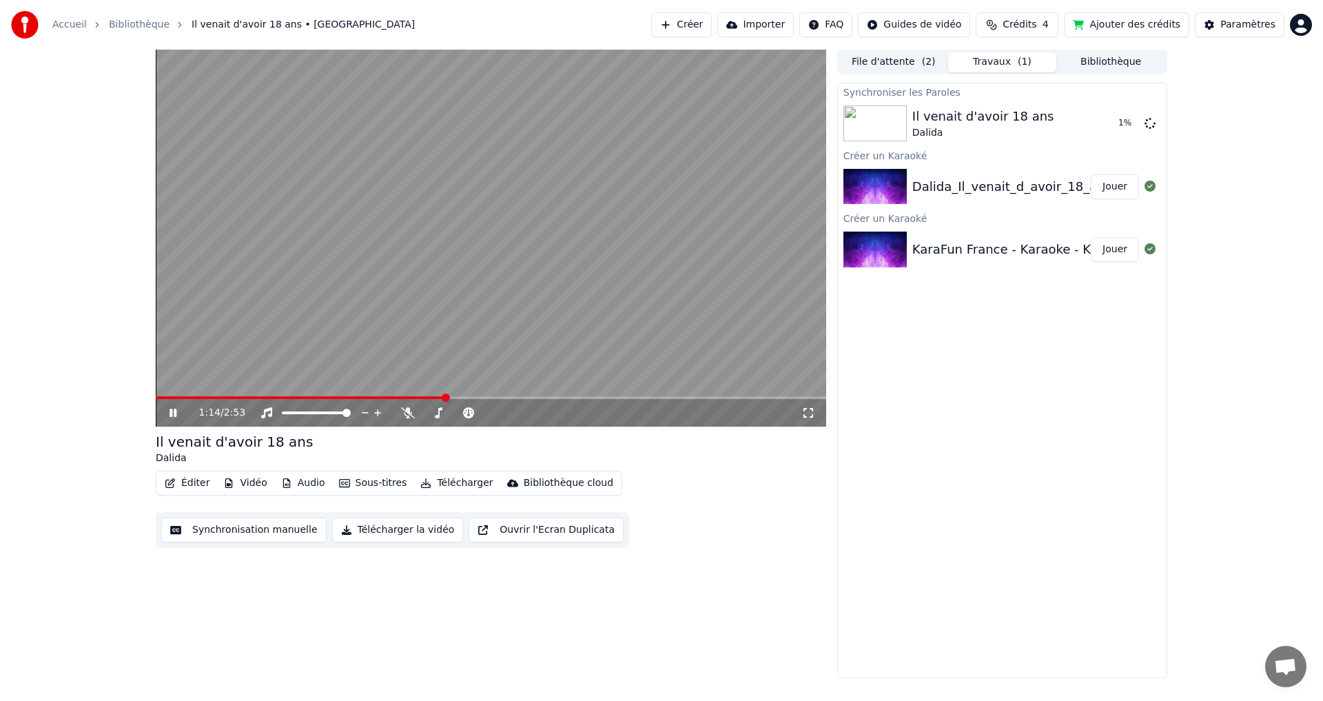
click at [173, 416] on icon at bounding box center [183, 412] width 32 height 11
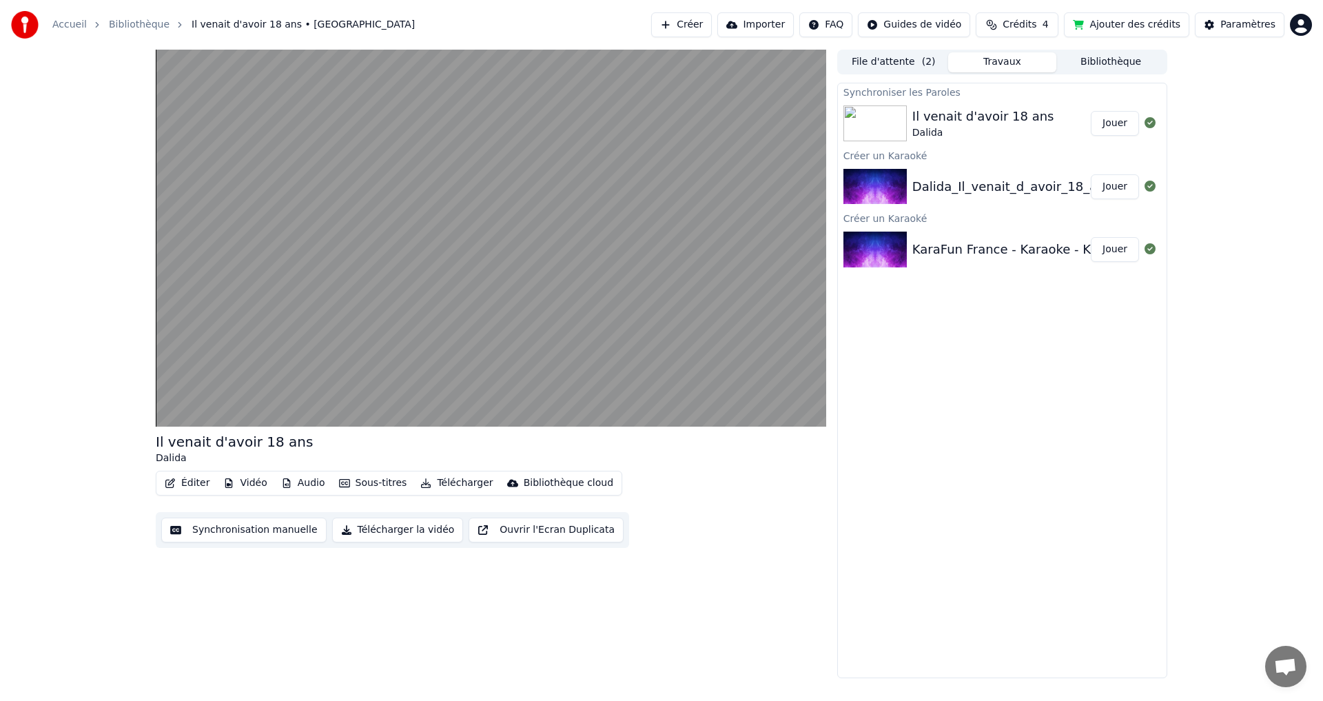
click at [1120, 122] on button "Jouer" at bounding box center [1115, 123] width 48 height 25
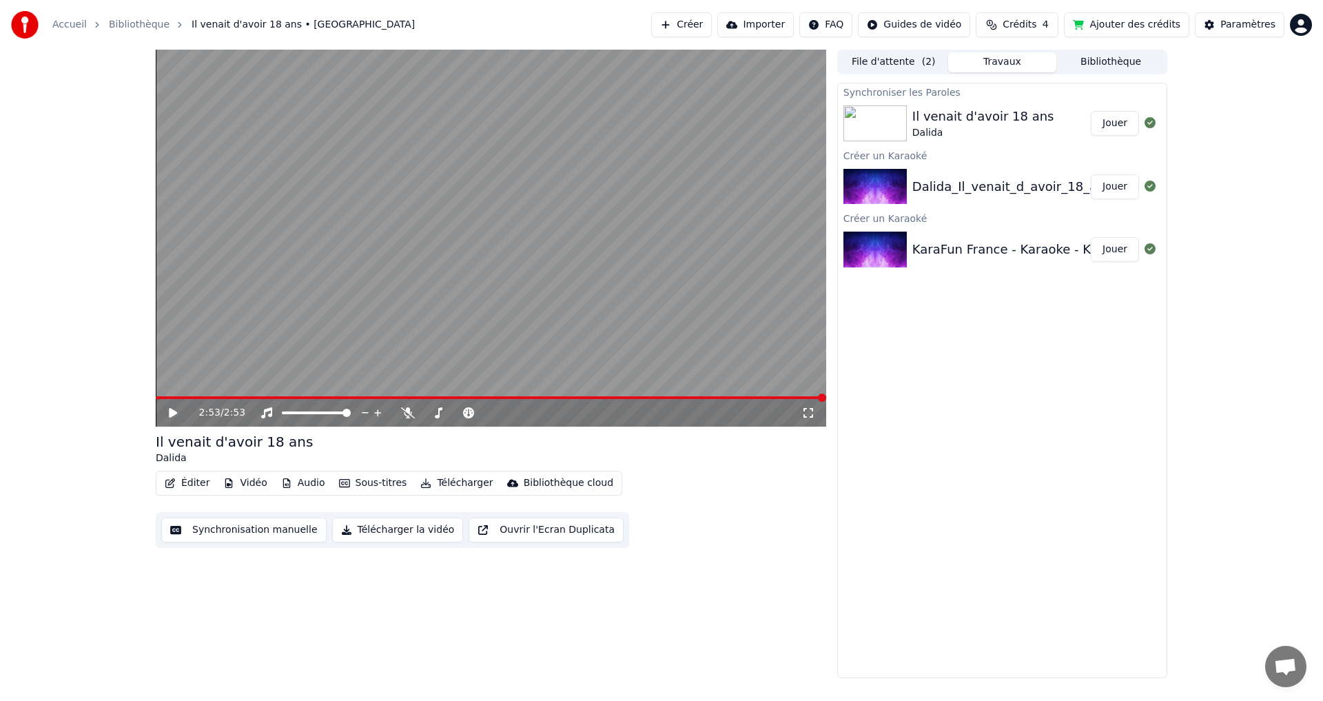
click at [190, 480] on button "Éditer" at bounding box center [187, 482] width 56 height 19
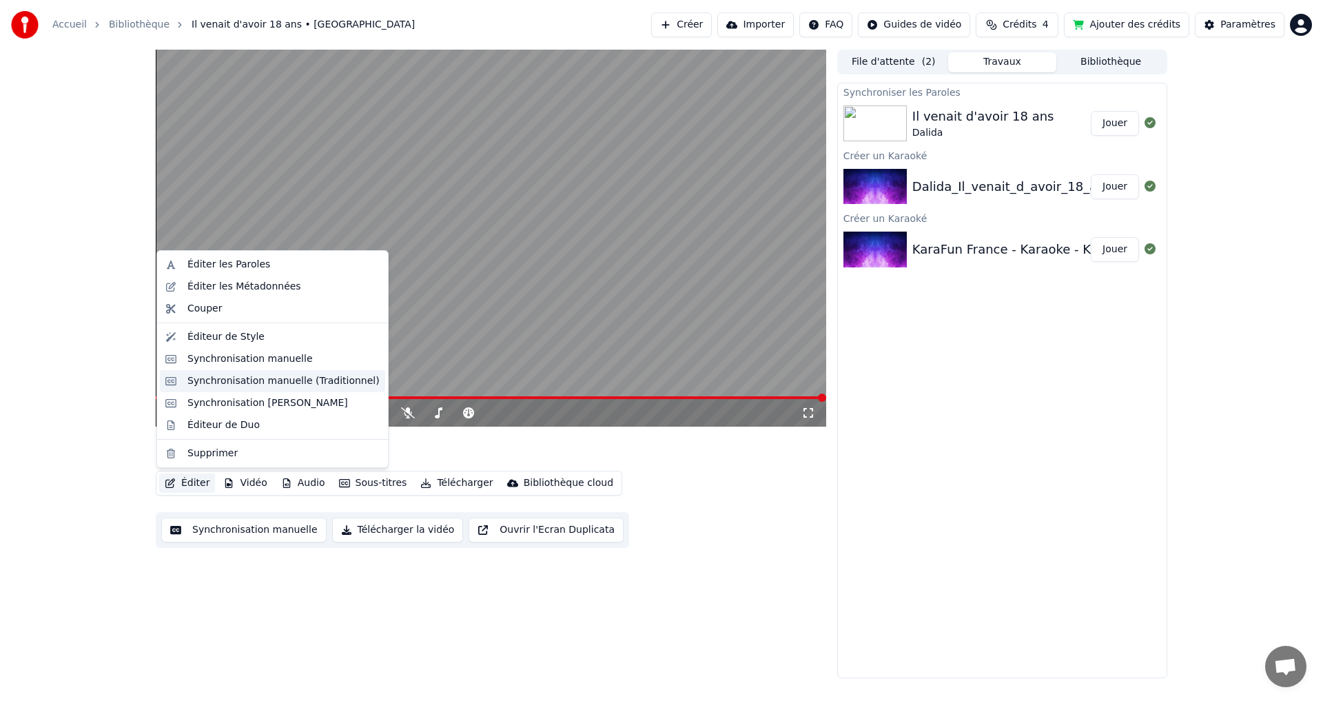
click at [273, 380] on div "Synchronisation manuelle (Traditionnel)" at bounding box center [283, 381] width 192 height 14
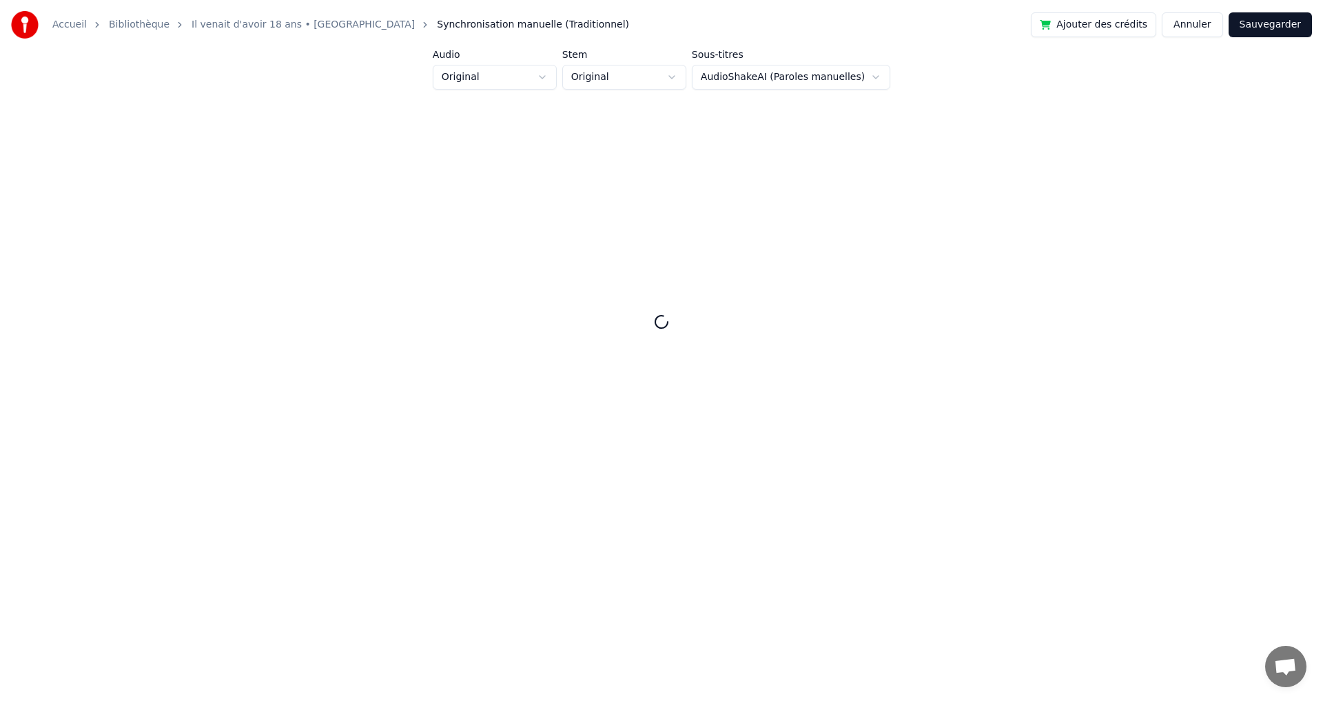
click at [1203, 23] on button "Annuler" at bounding box center [1192, 24] width 61 height 25
